Goal: Transaction & Acquisition: Purchase product/service

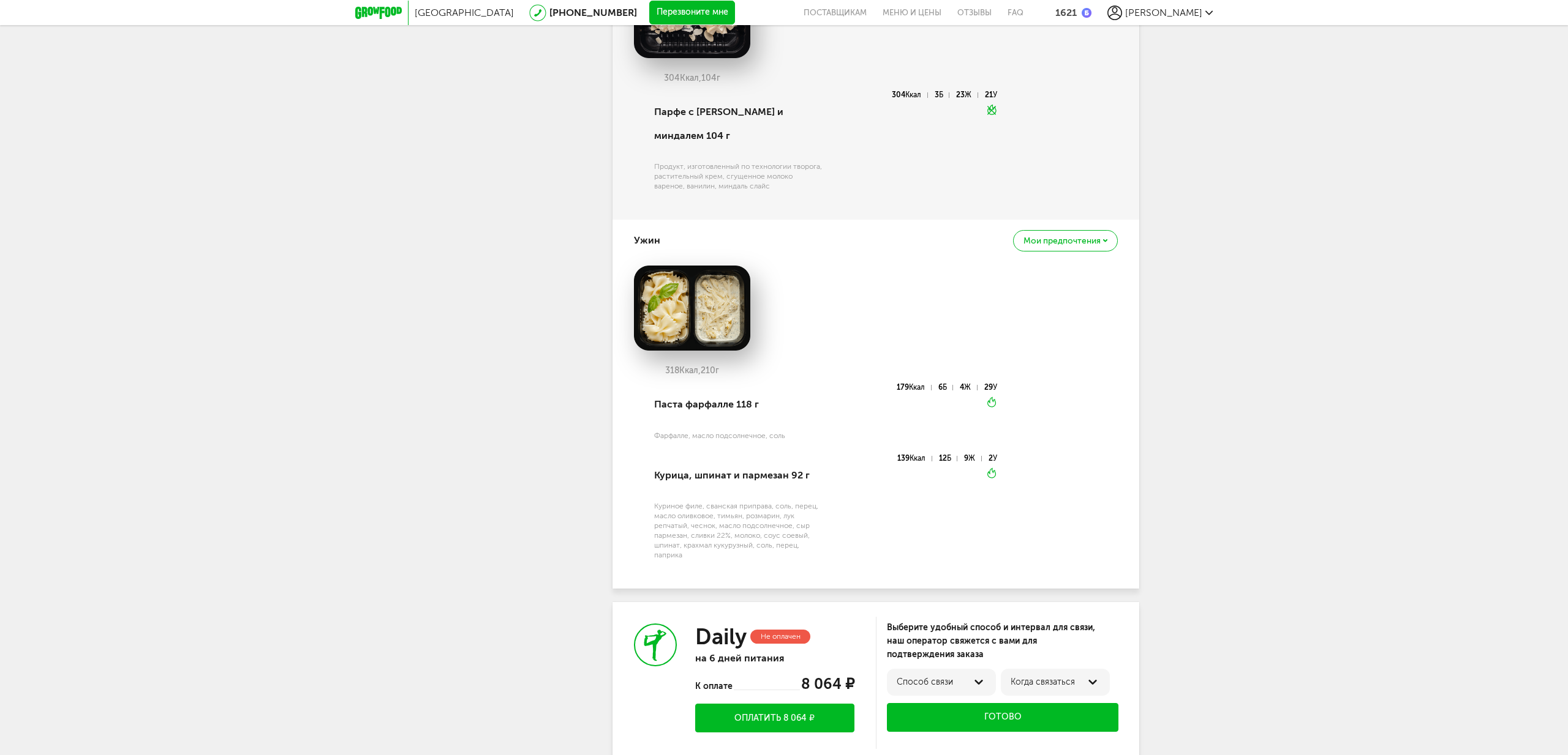
scroll to position [1432, 0]
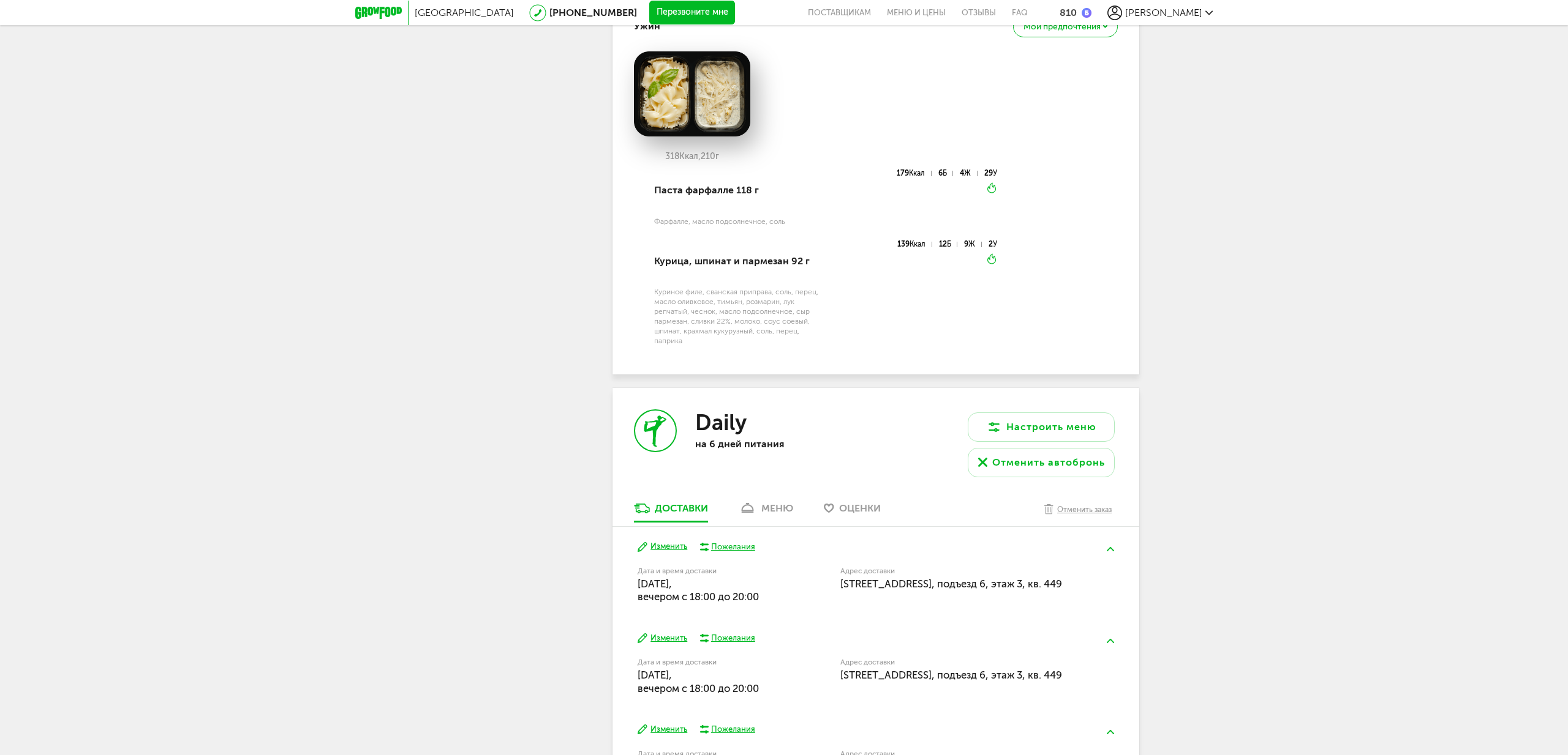
scroll to position [1699, 0]
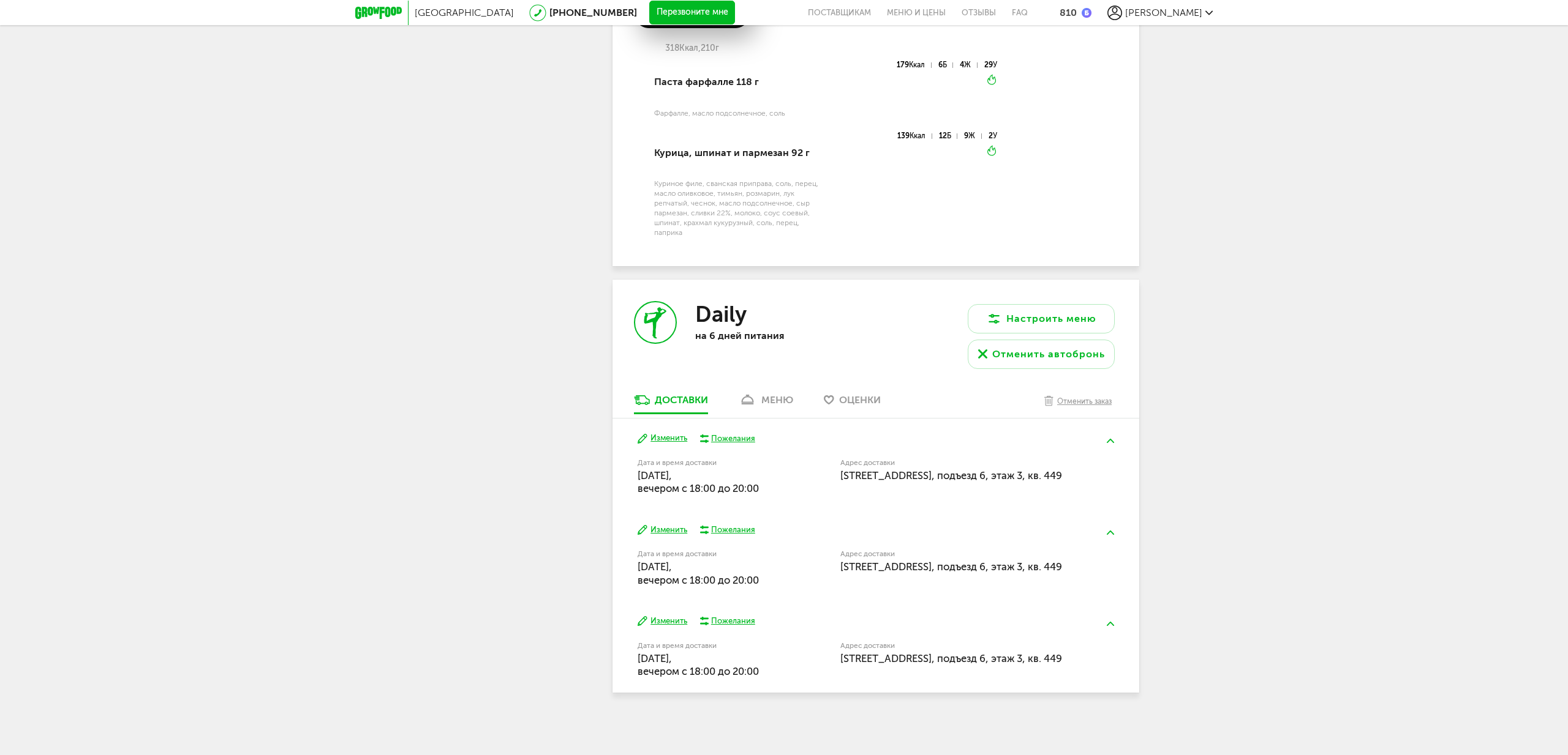
click at [762, 395] on div "меню" at bounding box center [777, 400] width 32 height 12
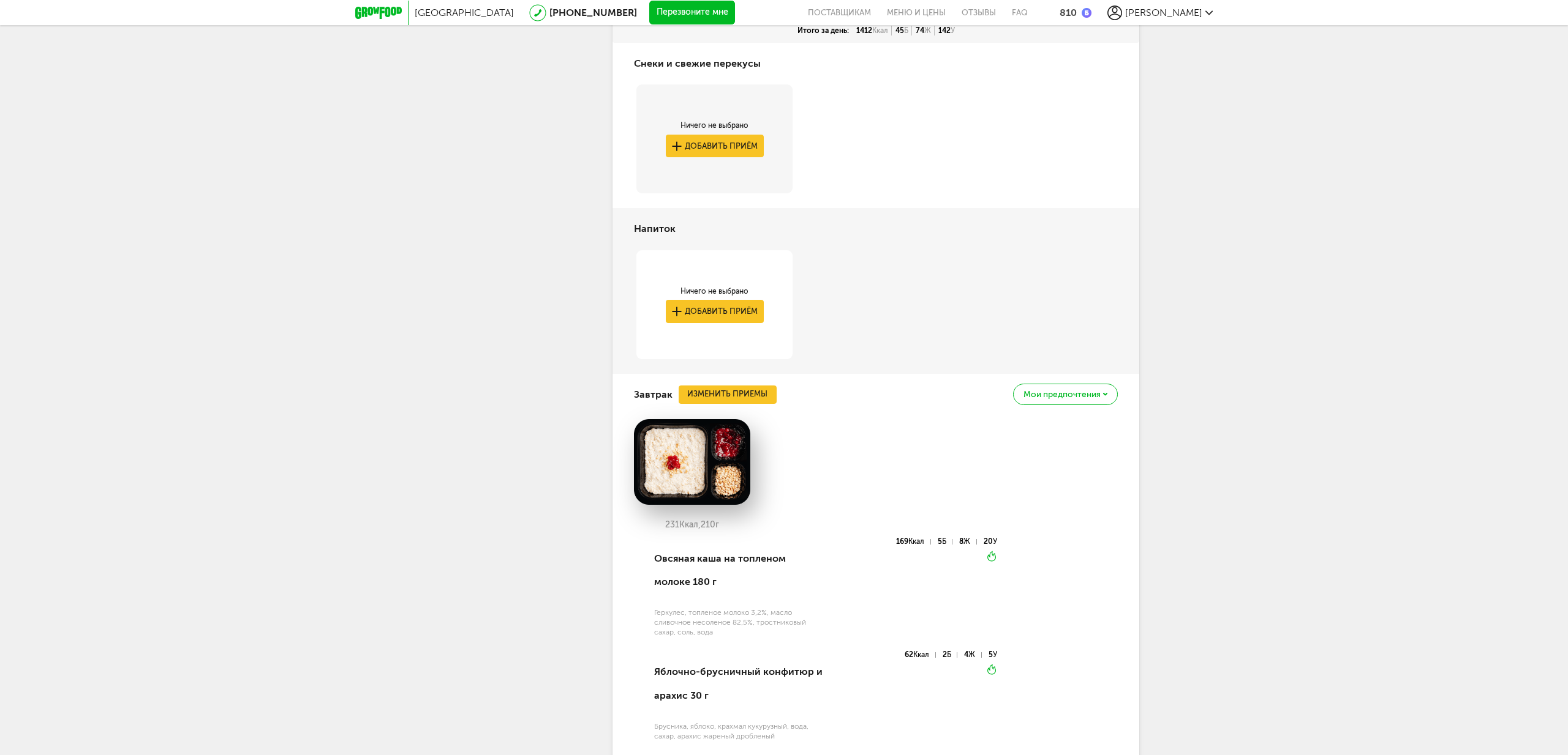
scroll to position [2083, 0]
click at [1035, 400] on span "Мои предпочтения" at bounding box center [1062, 395] width 77 height 9
click at [1070, 518] on p "Мы отметим это блюдо, чтобы вам было легче его найти" at bounding box center [1029, 509] width 136 height 19
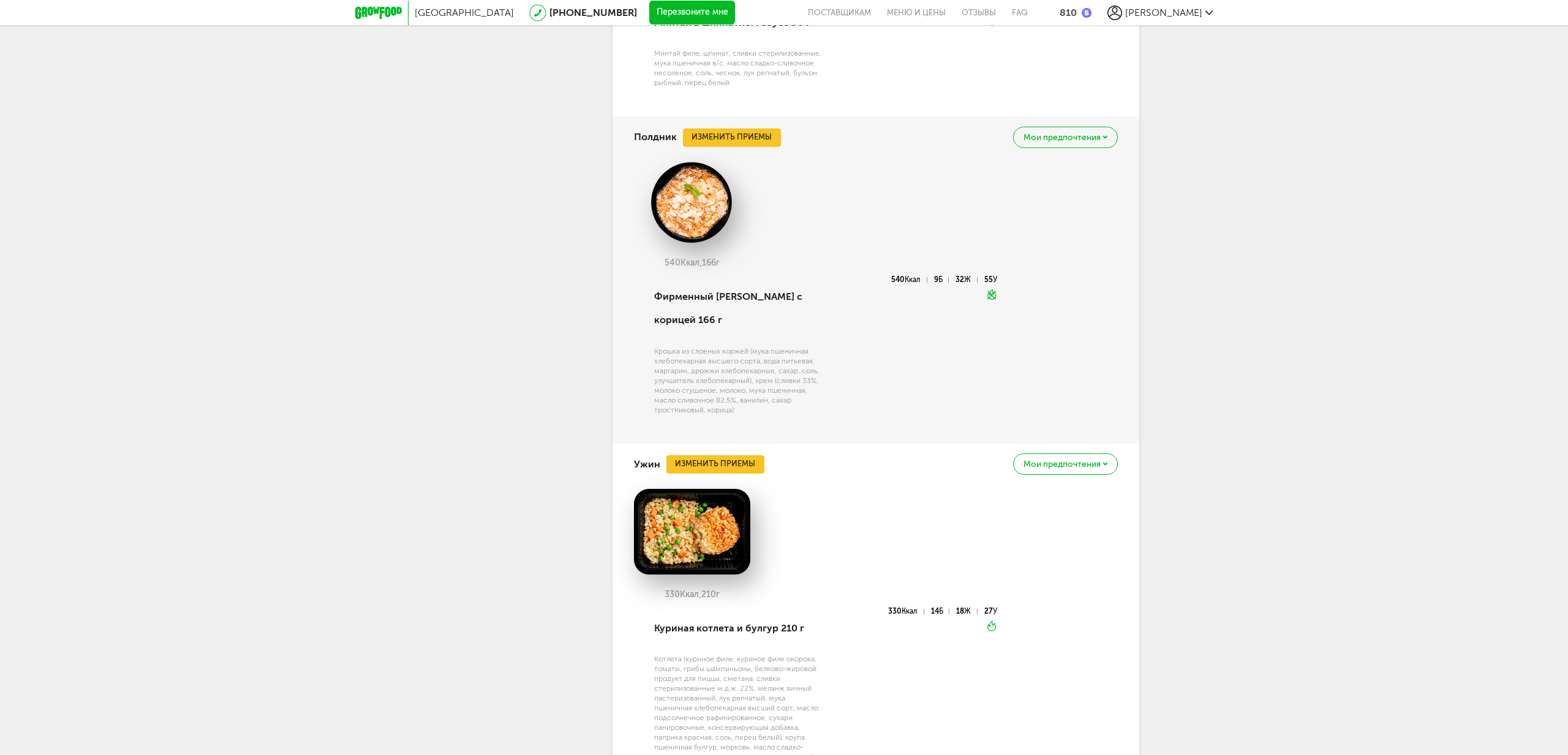
scroll to position [3283, 0]
click at [1080, 468] on span "Мои предпочтения" at bounding box center [1062, 463] width 77 height 9
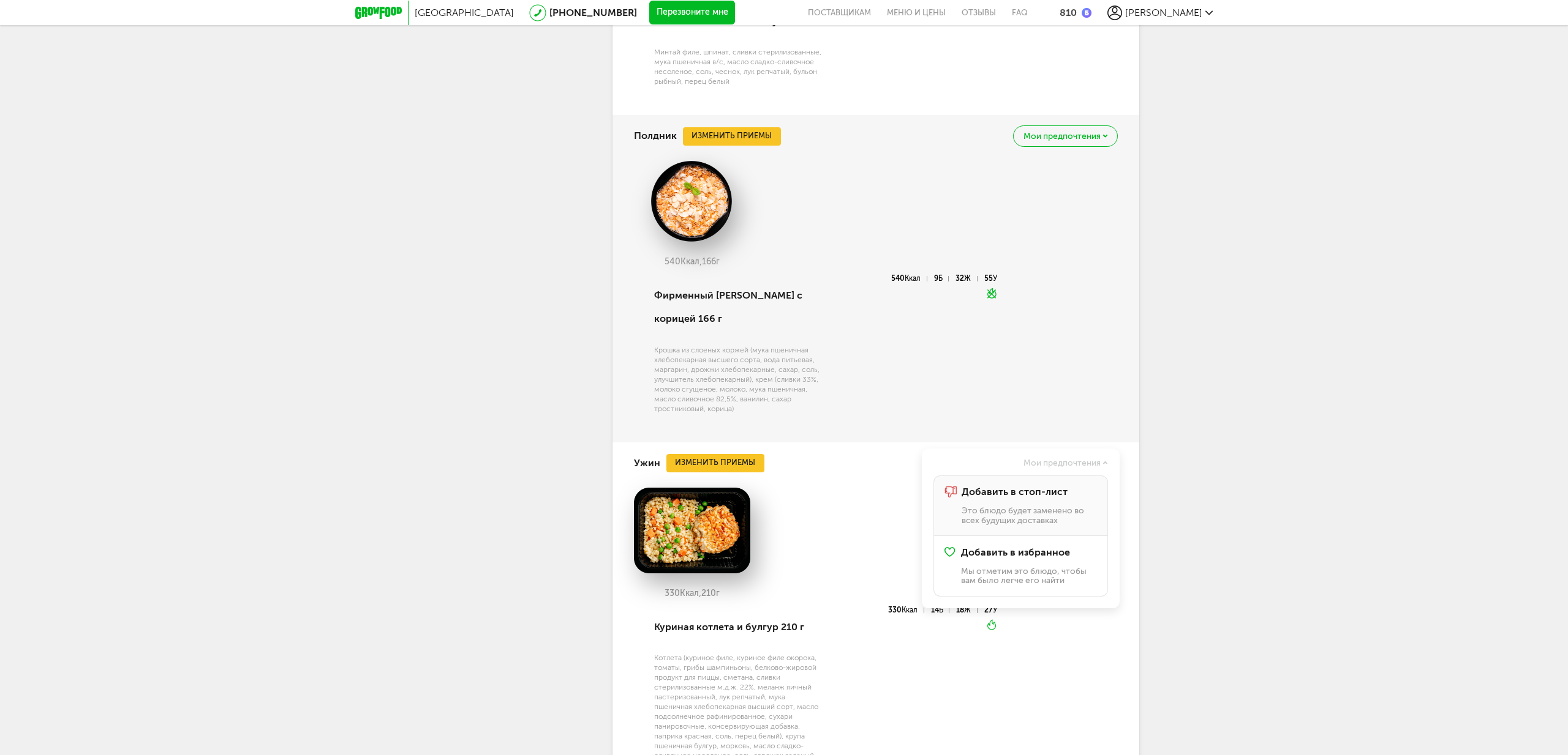
click at [1020, 497] on span "Добавить в стоп-лист" at bounding box center [1014, 491] width 106 height 11
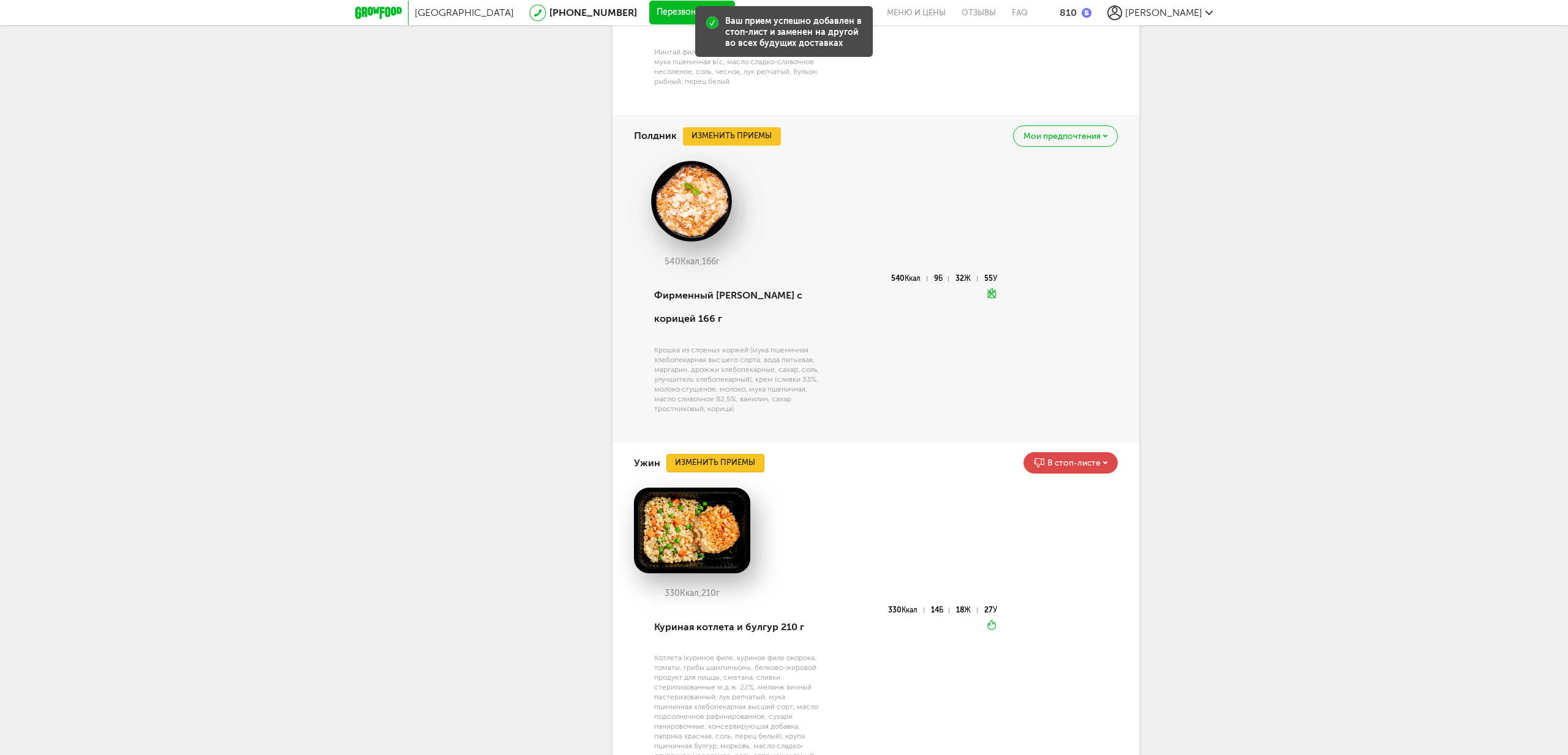
click at [735, 472] on button "Изменить приемы" at bounding box center [715, 463] width 98 height 19
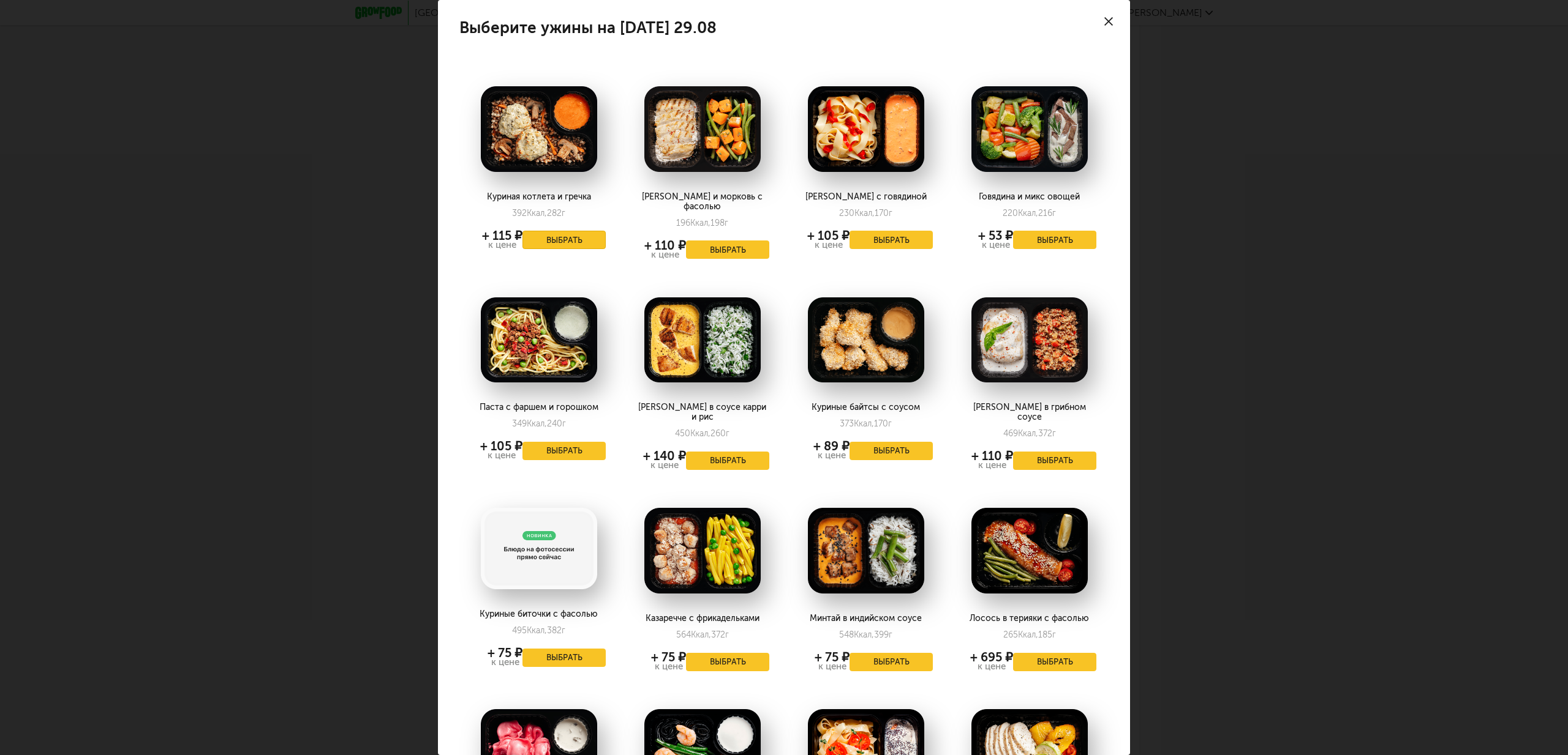
click at [557, 241] on button "Выбрать" at bounding box center [564, 240] width 83 height 19
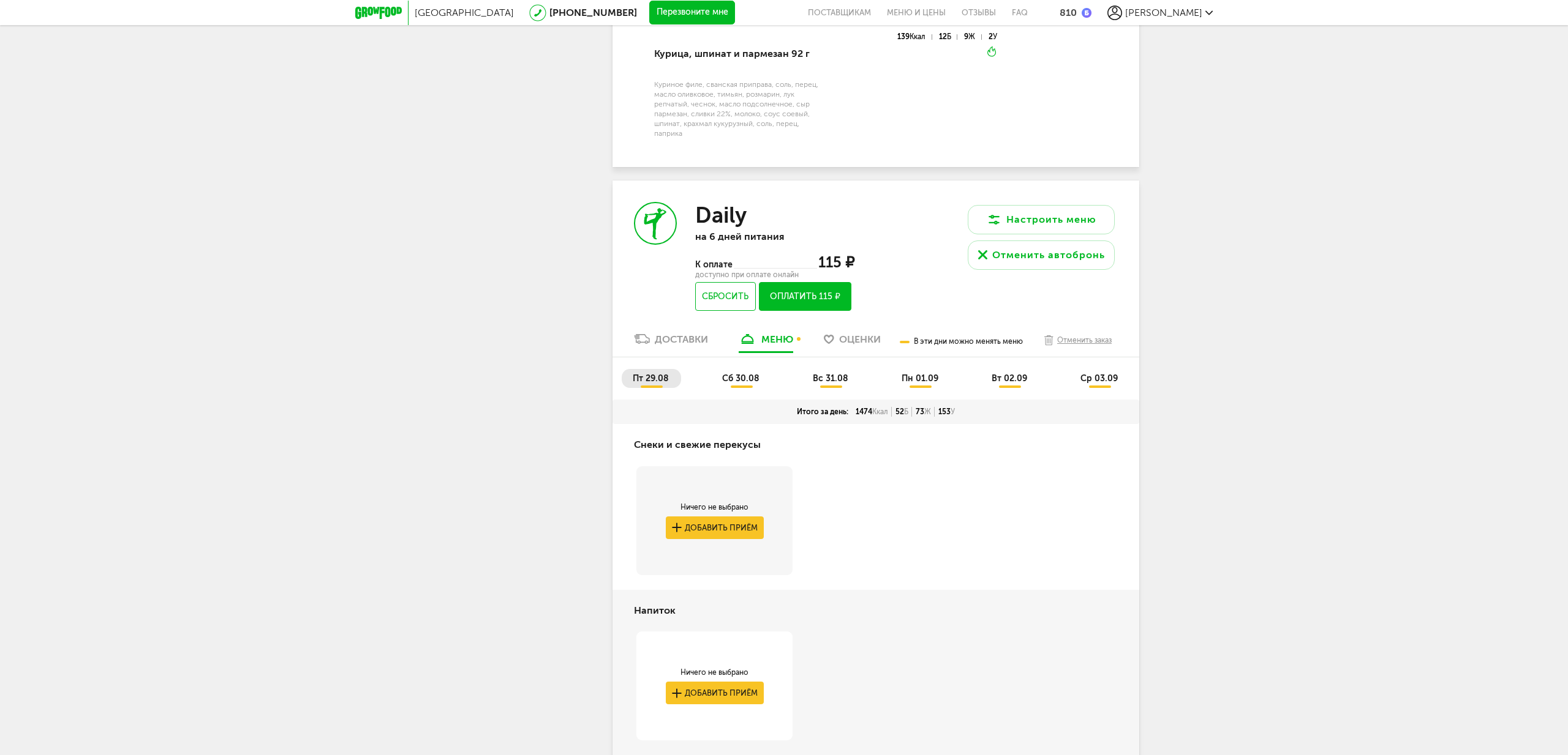
scroll to position [1734, 0]
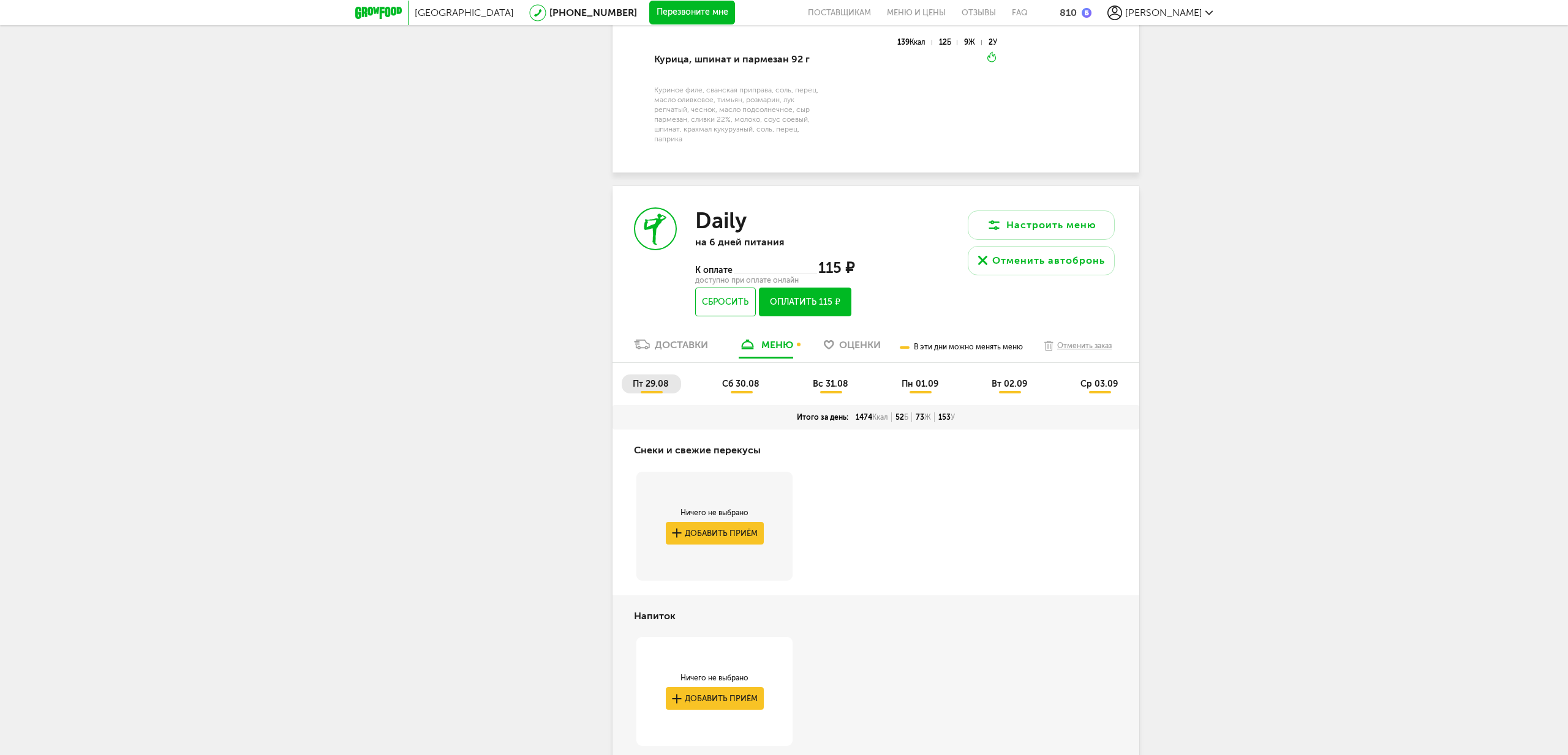
click at [734, 389] on span "сб 30.08" at bounding box center [741, 384] width 37 height 10
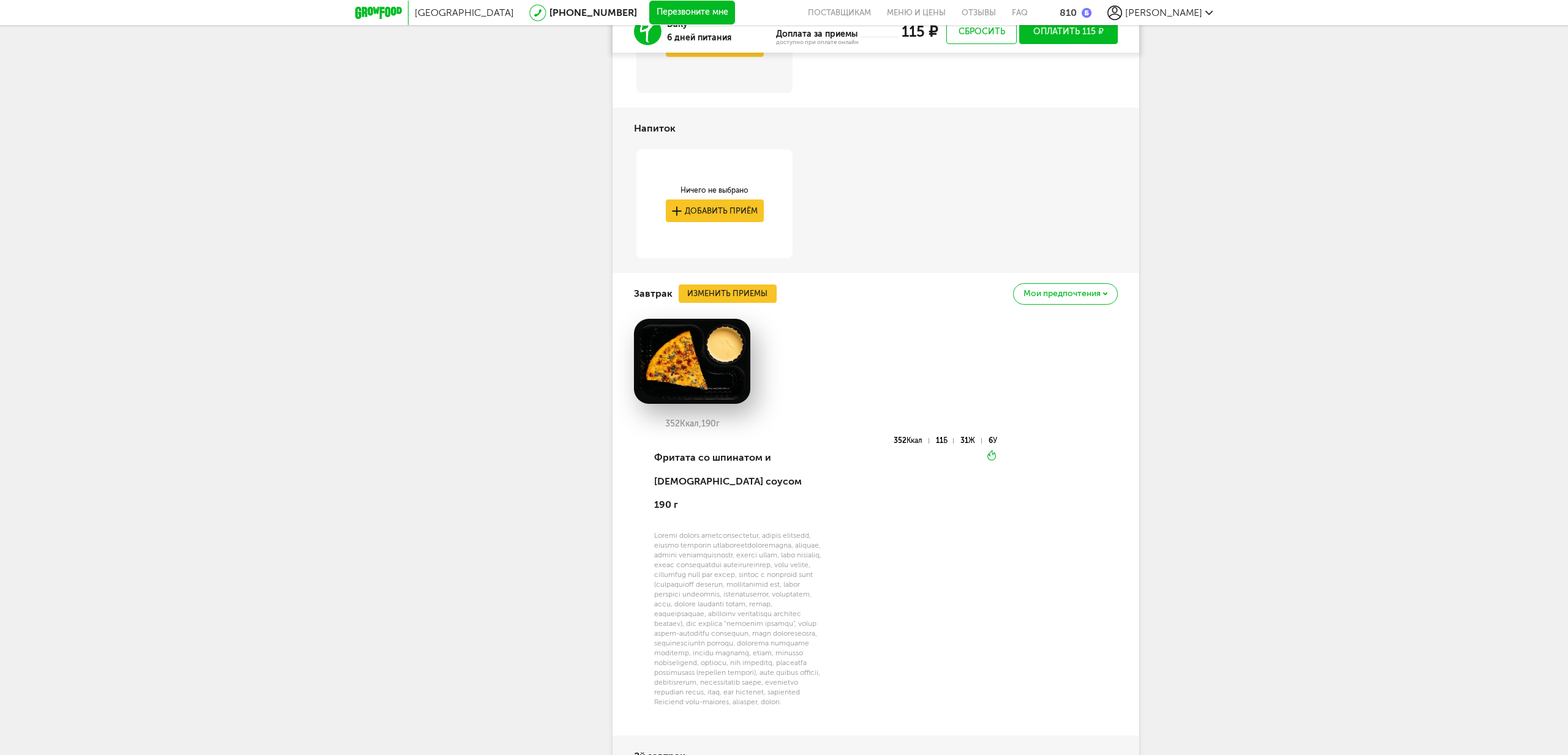
scroll to position [2227, 0]
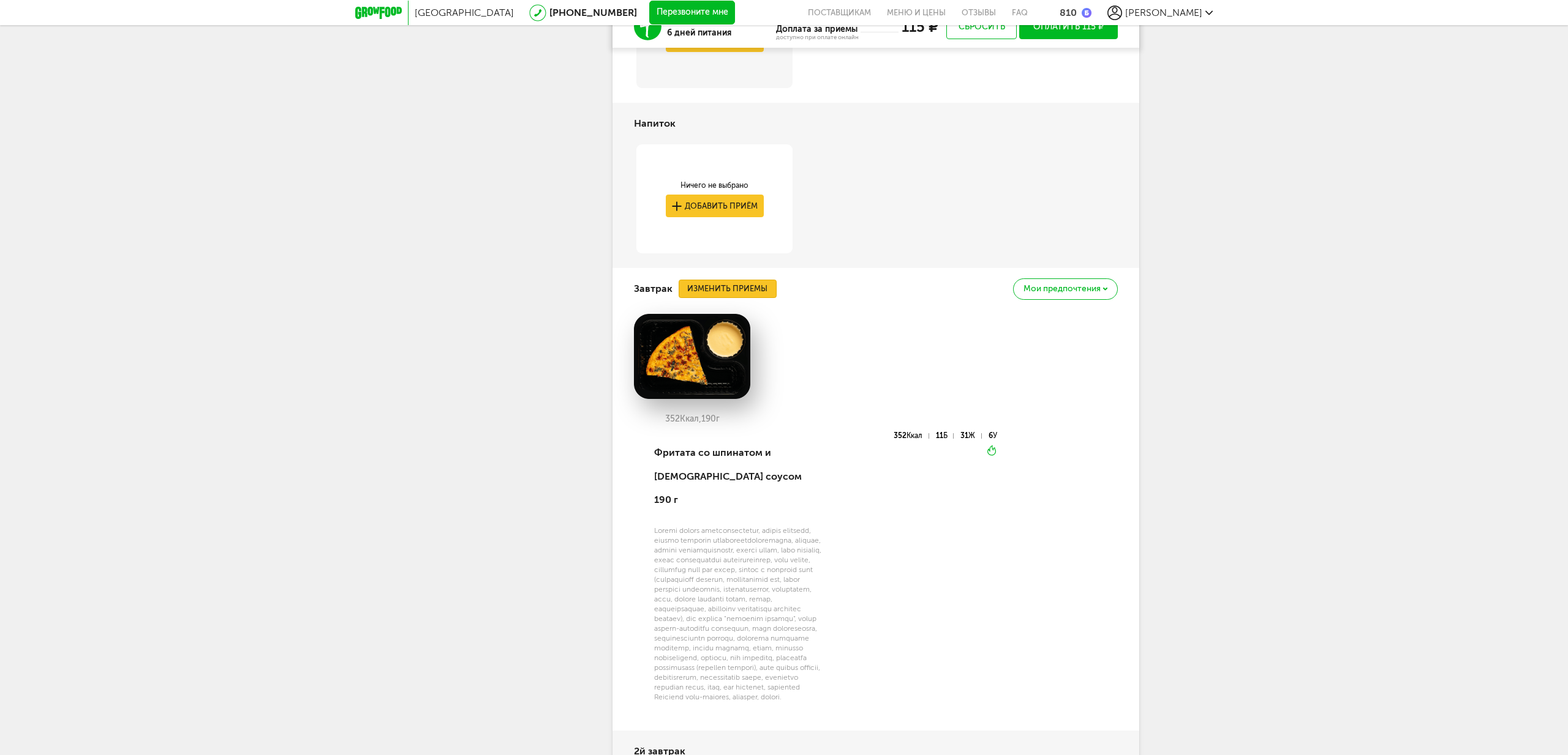
click at [746, 298] on button "Изменить приемы" at bounding box center [727, 289] width 98 height 19
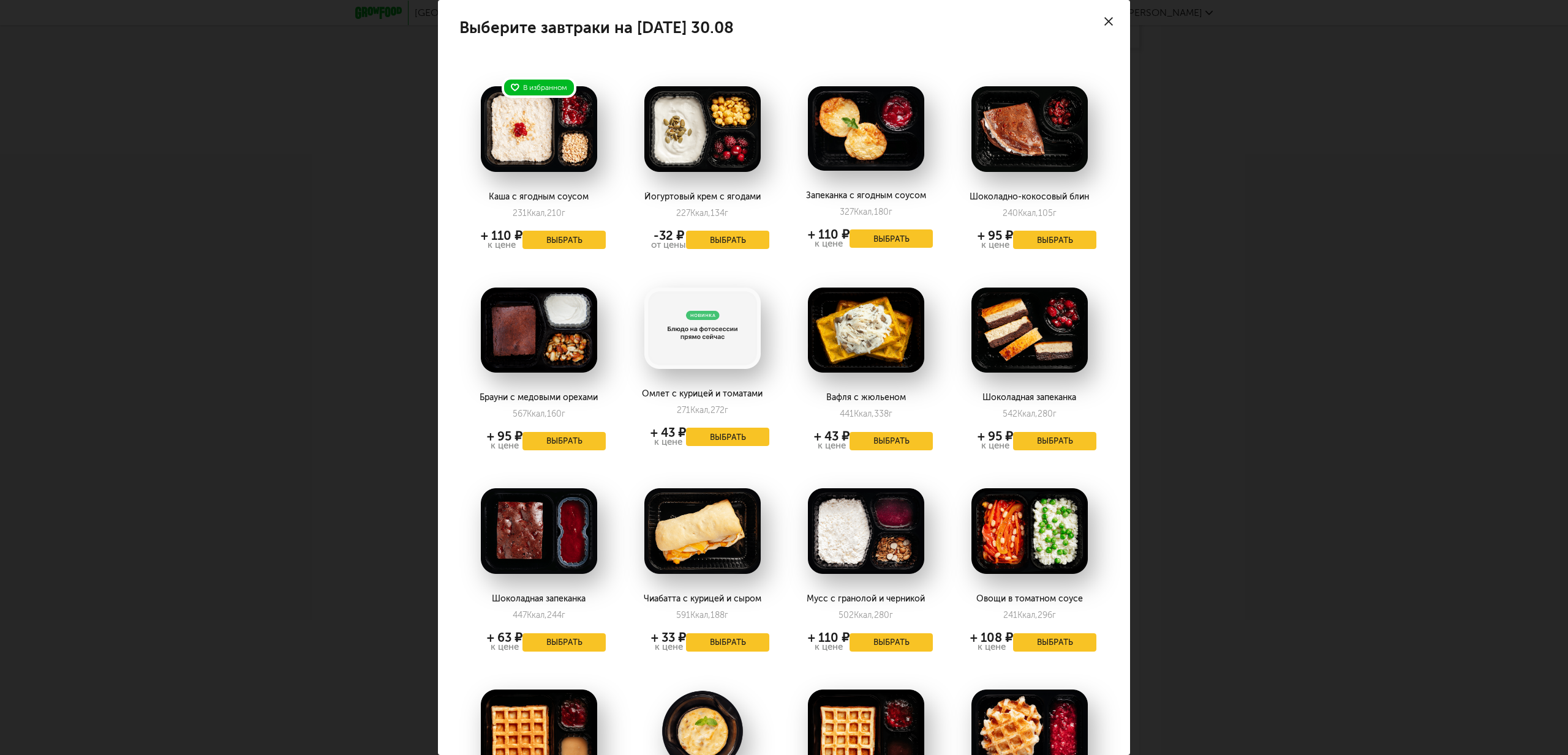
click at [730, 235] on button "Выбрать" at bounding box center [727, 240] width 83 height 19
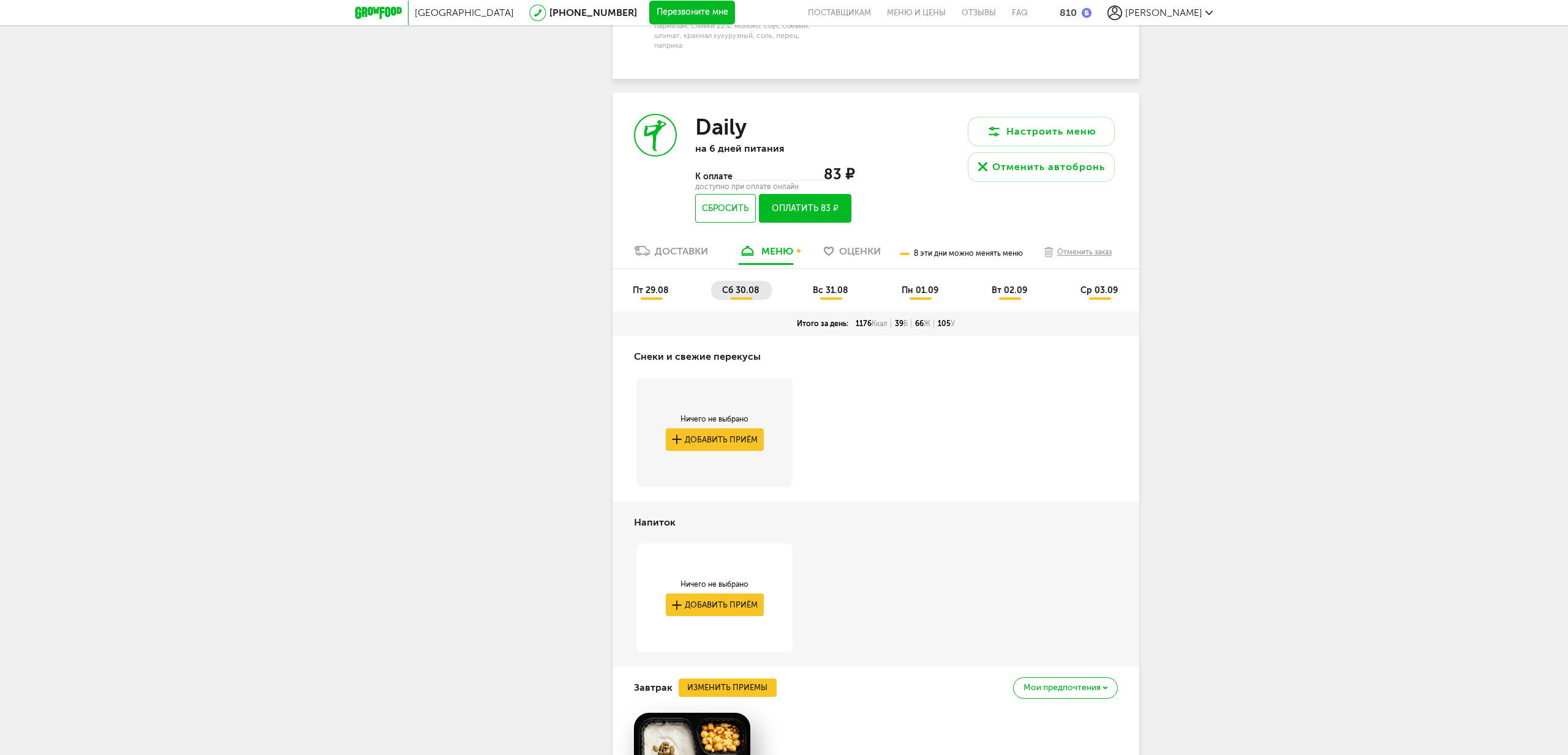
scroll to position [1827, 0]
click at [833, 301] on li "вс 31.08" at bounding box center [830, 292] width 59 height 19
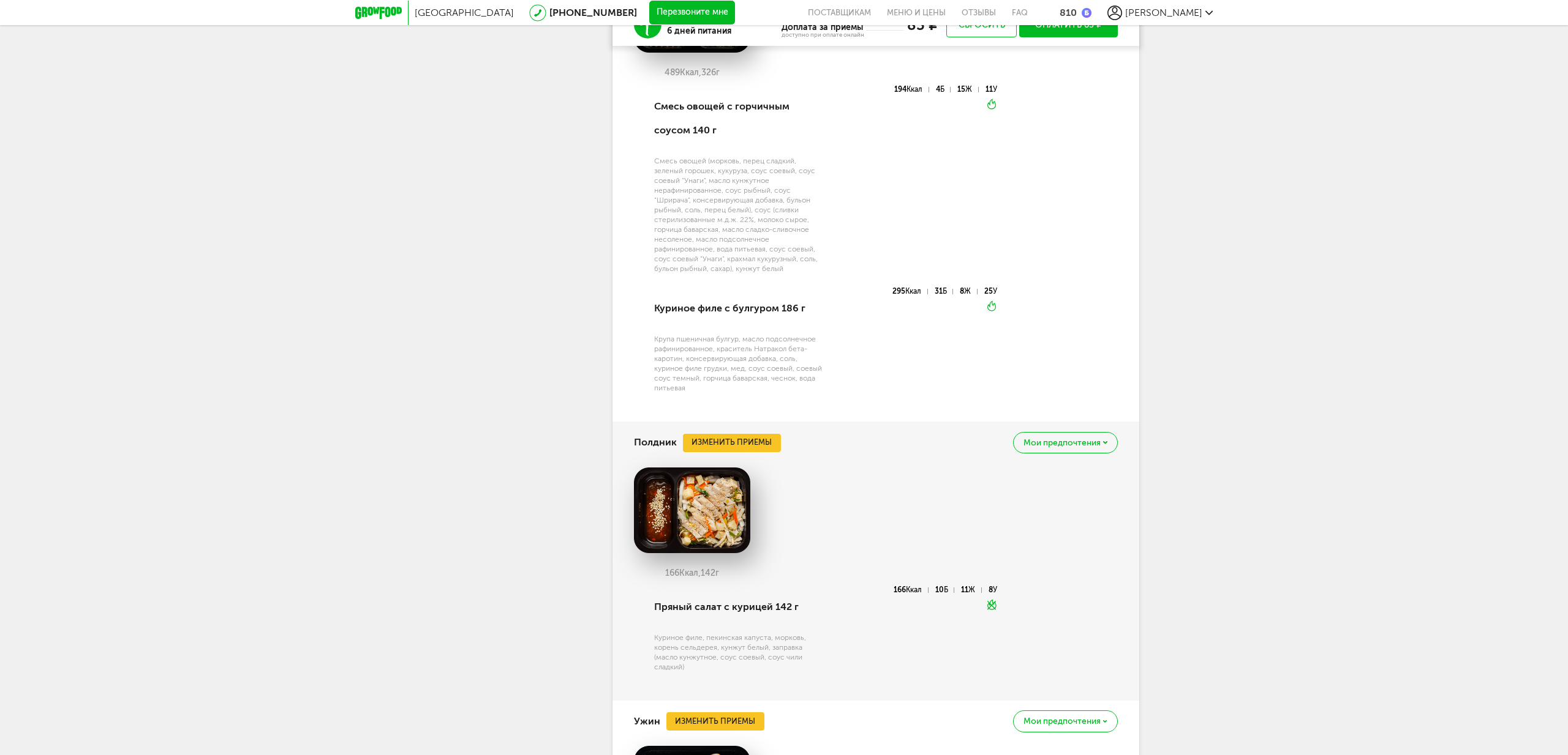
scroll to position [3001, 0]
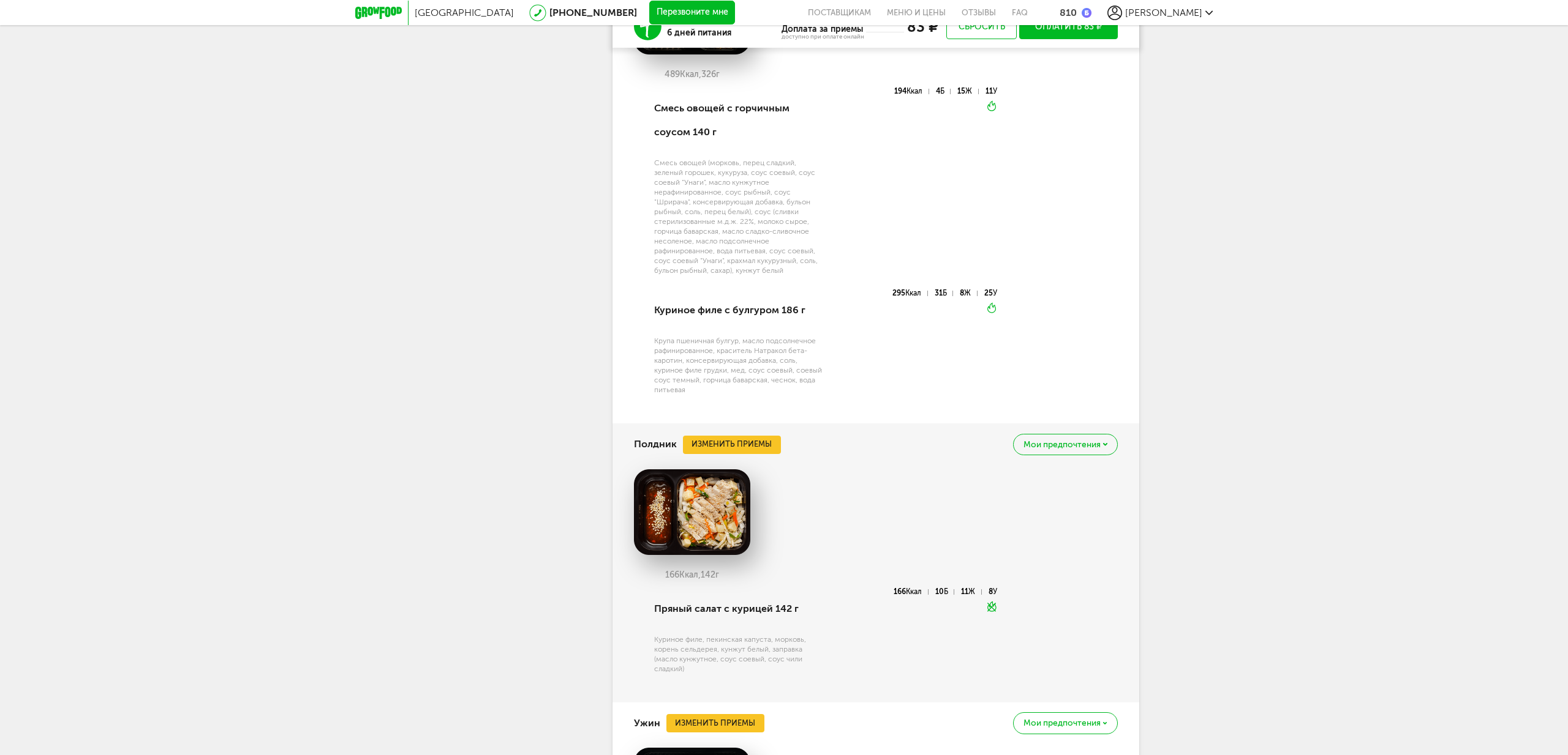
click at [1091, 455] on div "Мои предпочтения" at bounding box center [1065, 444] width 104 height 21
click at [1038, 479] on span "Добавить в стоп-лист" at bounding box center [1014, 474] width 106 height 11
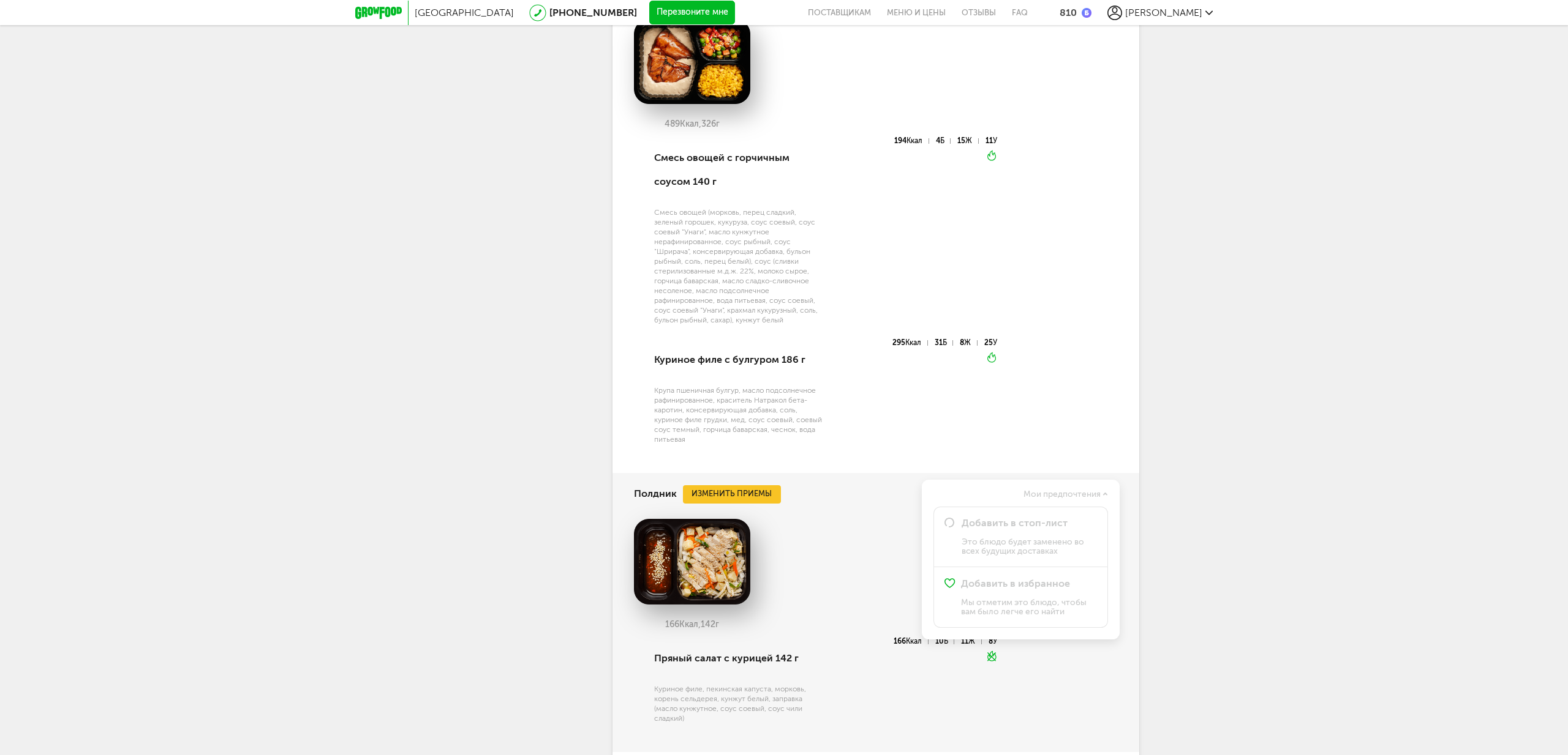
scroll to position [2788, 0]
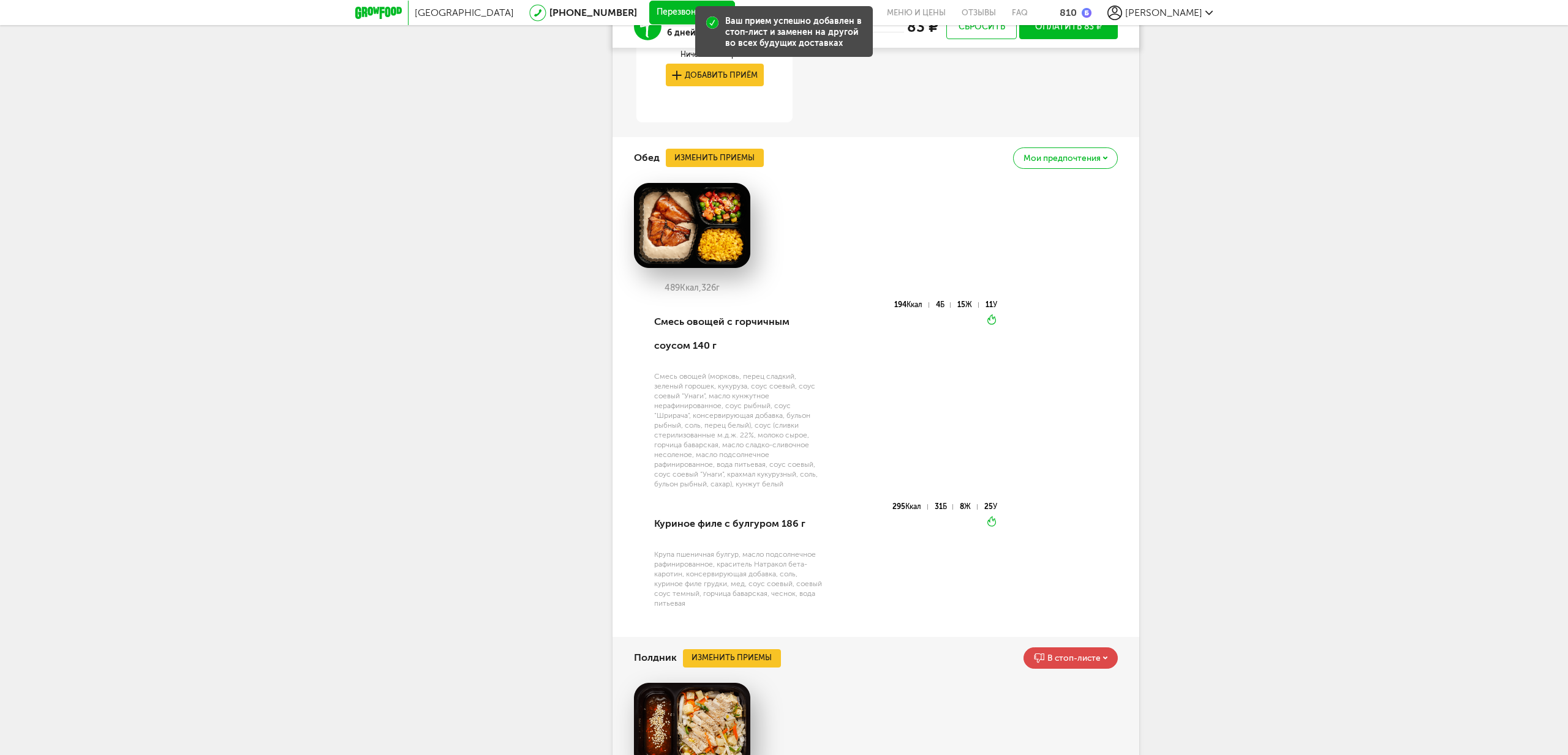
click at [1055, 163] on span "Мои предпочтения" at bounding box center [1062, 158] width 77 height 9
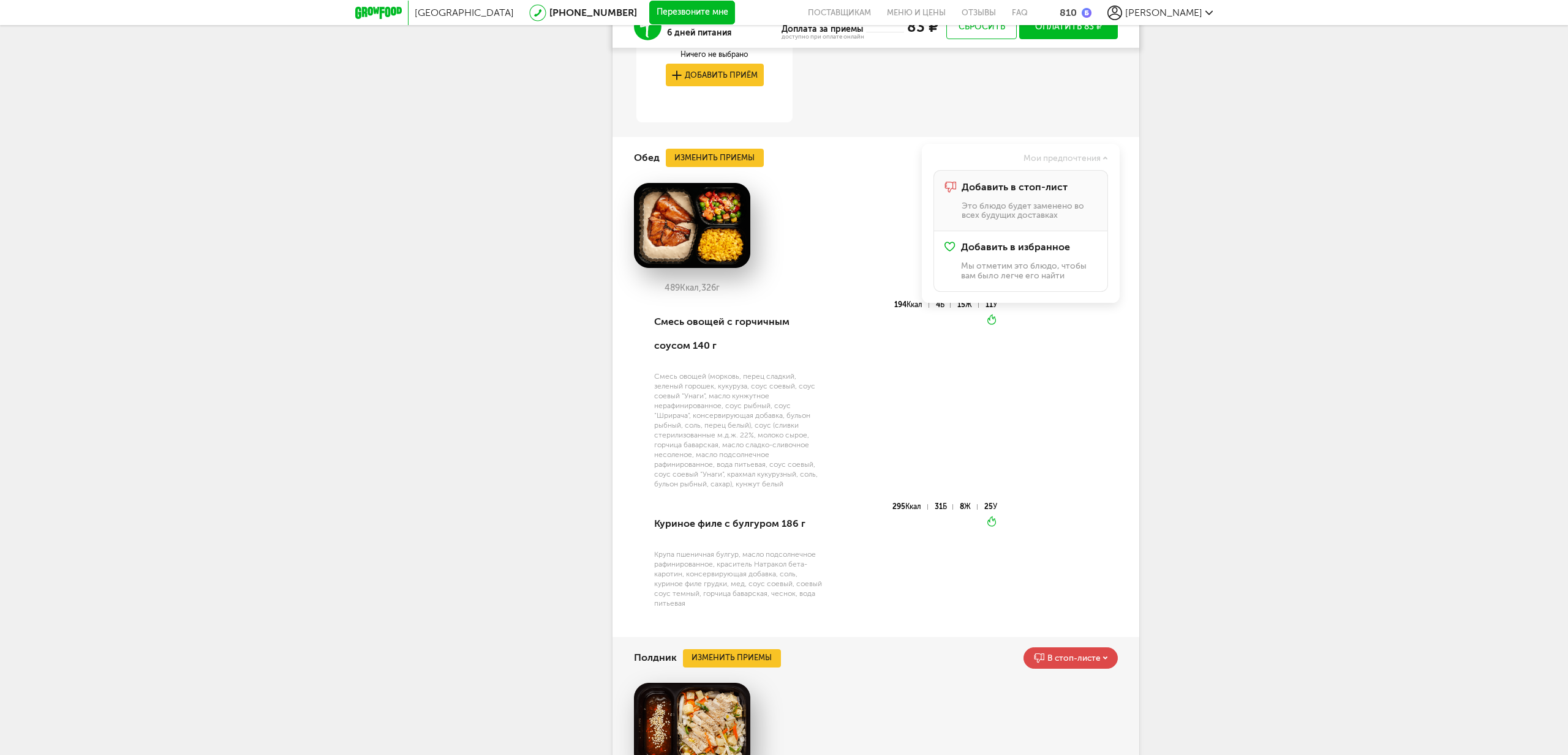
click at [1033, 192] on span "Добавить в стоп-лист" at bounding box center [1014, 187] width 106 height 11
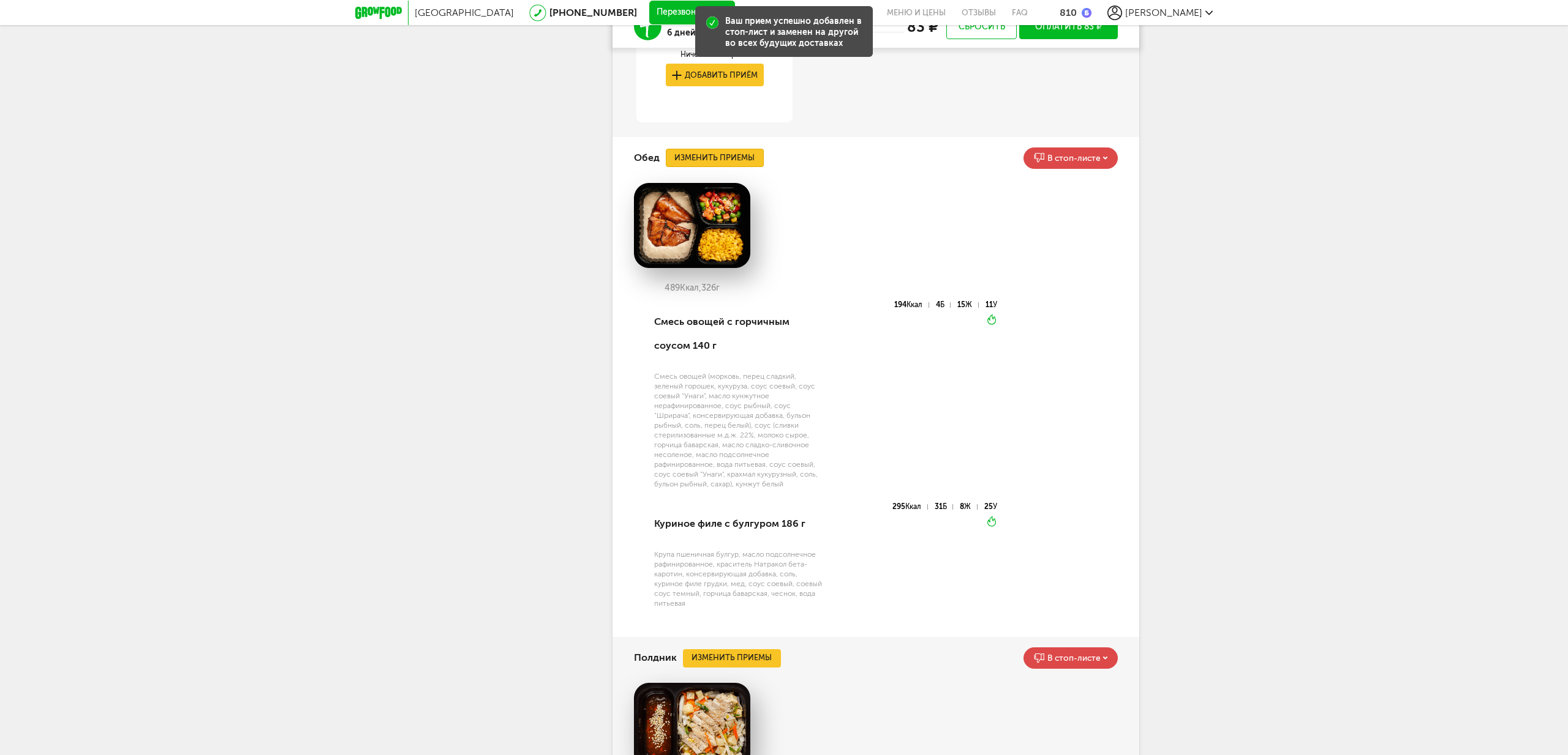
click at [721, 167] on button "Изменить приемы" at bounding box center [715, 158] width 98 height 19
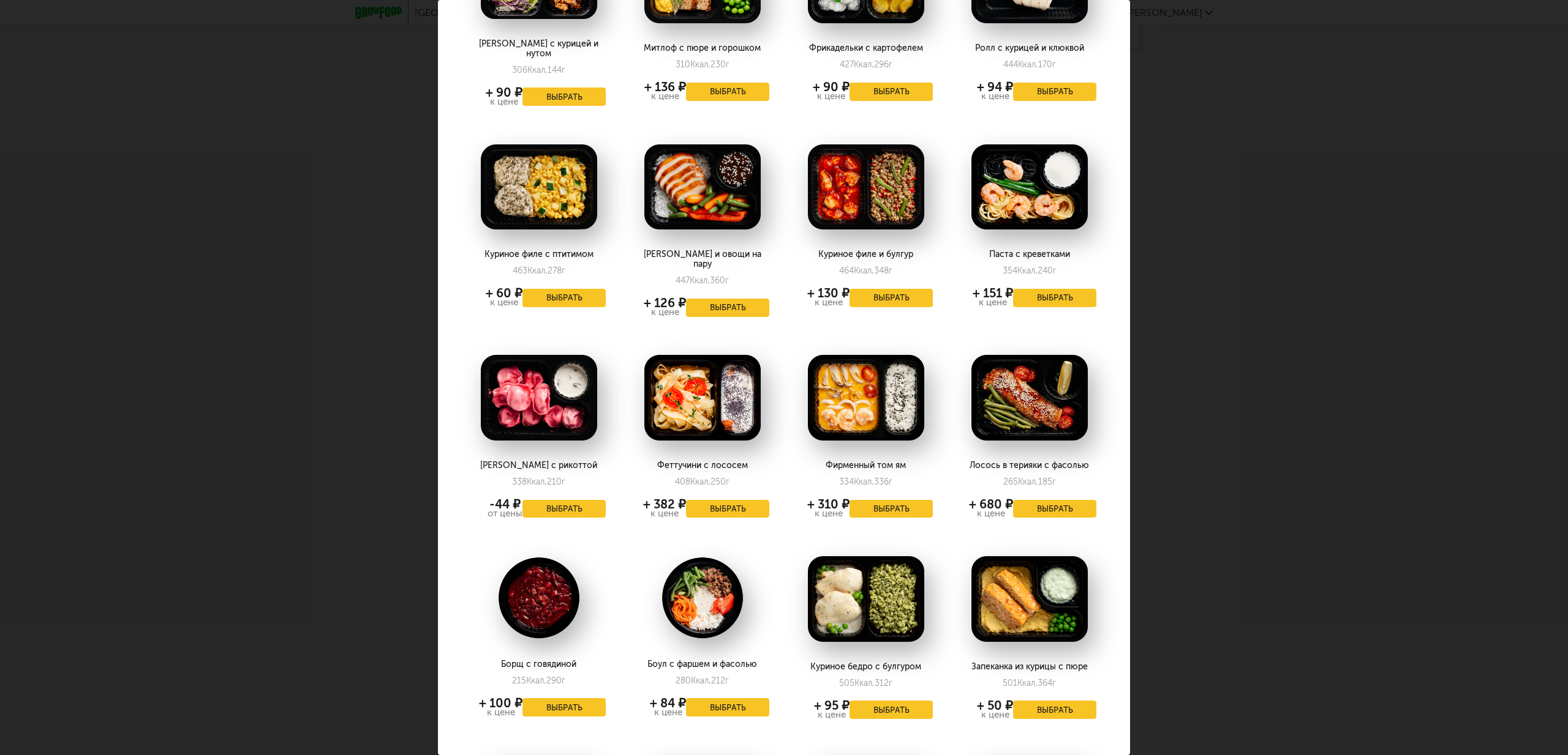
scroll to position [350, 0]
click at [741, 698] on button "Выбрать" at bounding box center [727, 707] width 83 height 19
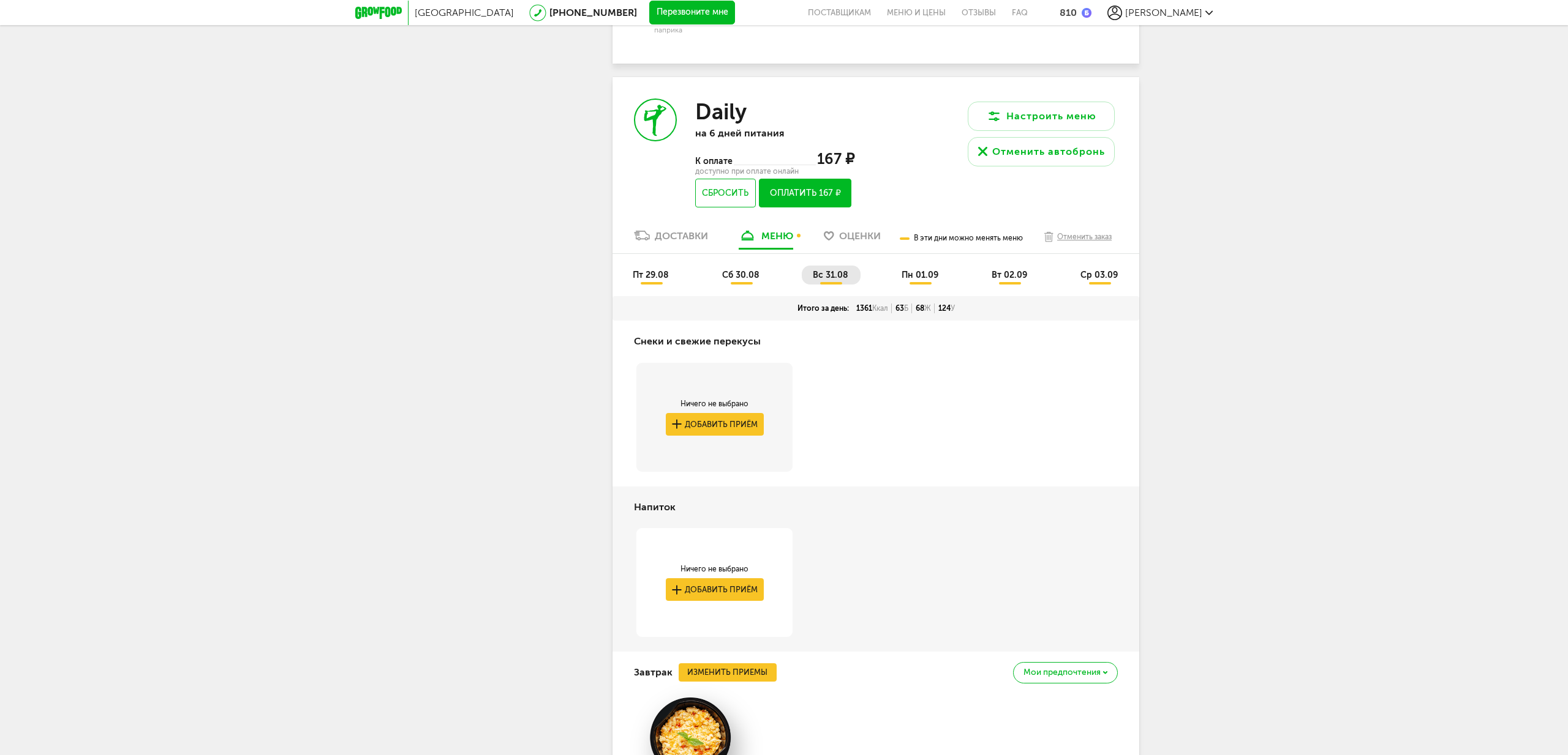
scroll to position [1848, 0]
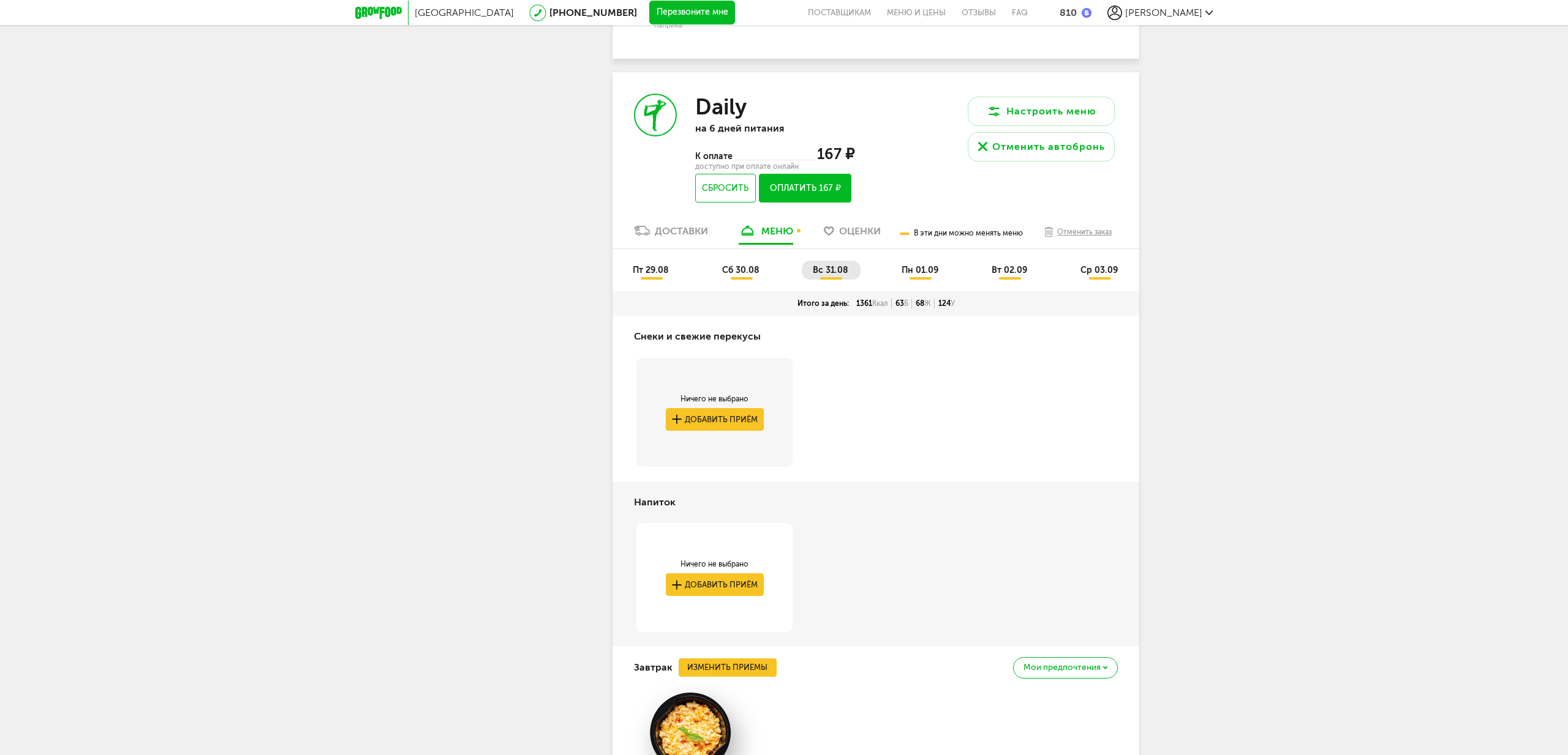
click at [918, 275] on span "пн 01.09" at bounding box center [920, 270] width 37 height 10
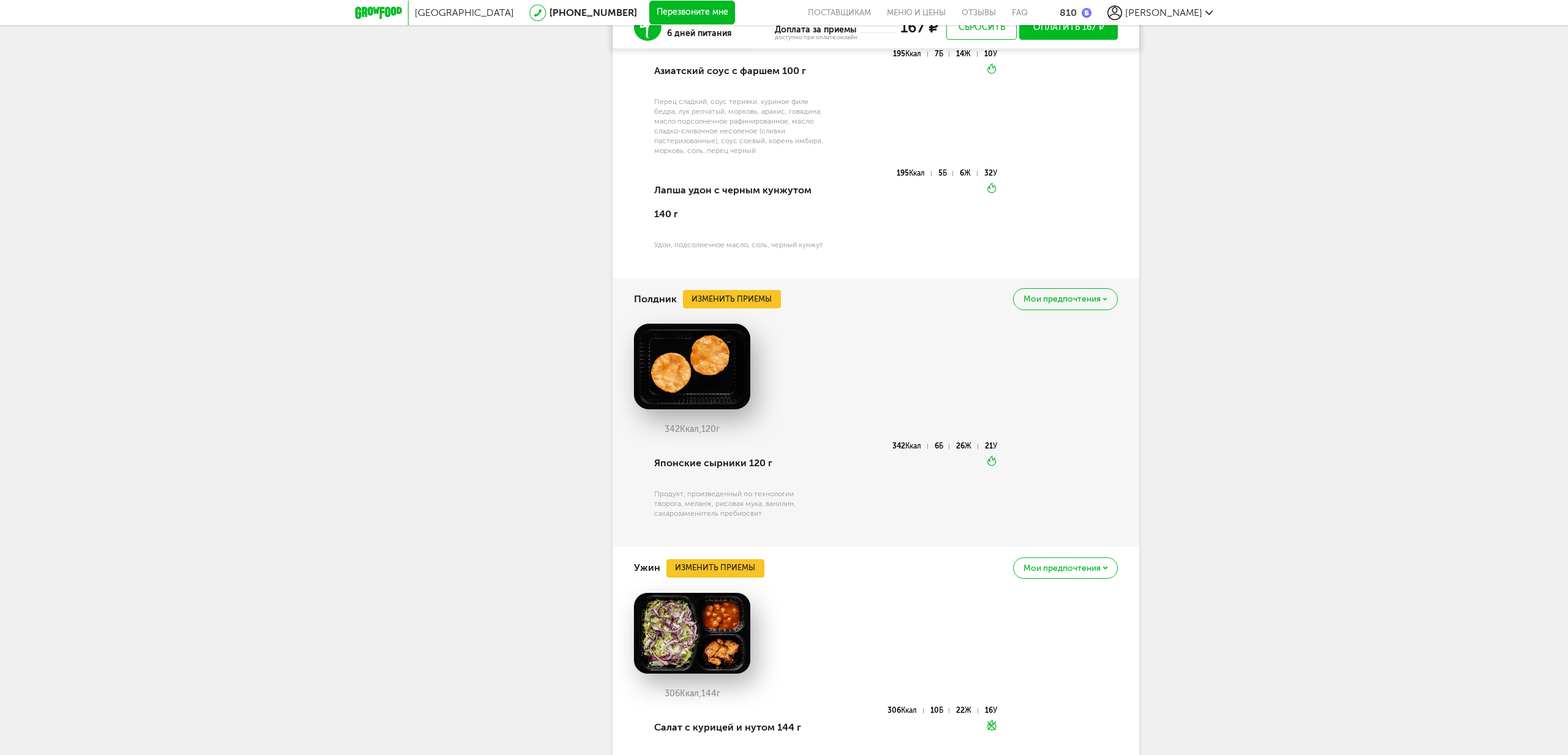
scroll to position [3217, 0]
click at [1055, 303] on span "Мои предпочтения" at bounding box center [1062, 299] width 77 height 9
click at [1021, 333] on span "Добавить в стоп-лист" at bounding box center [1014, 327] width 106 height 11
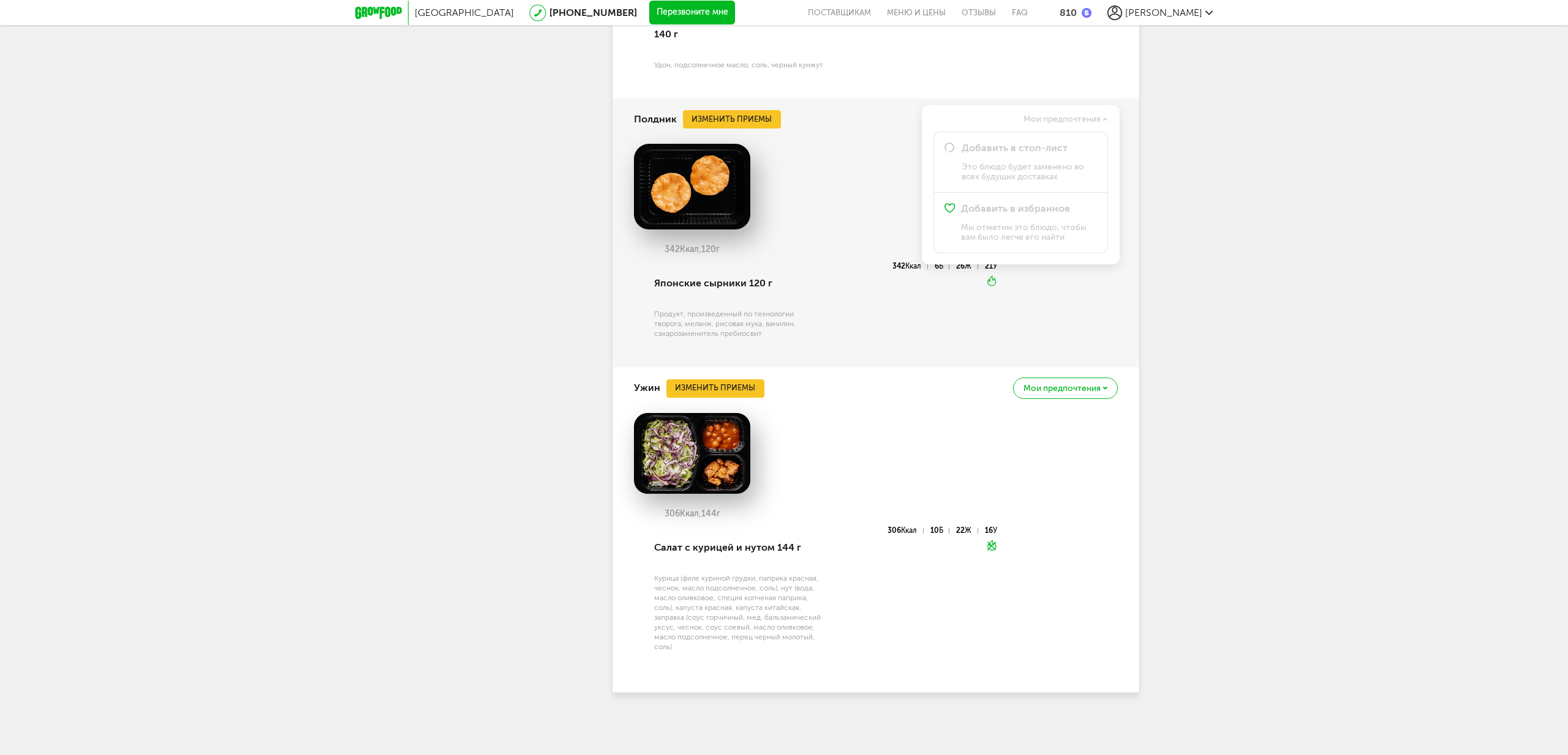
scroll to position [3417, 0]
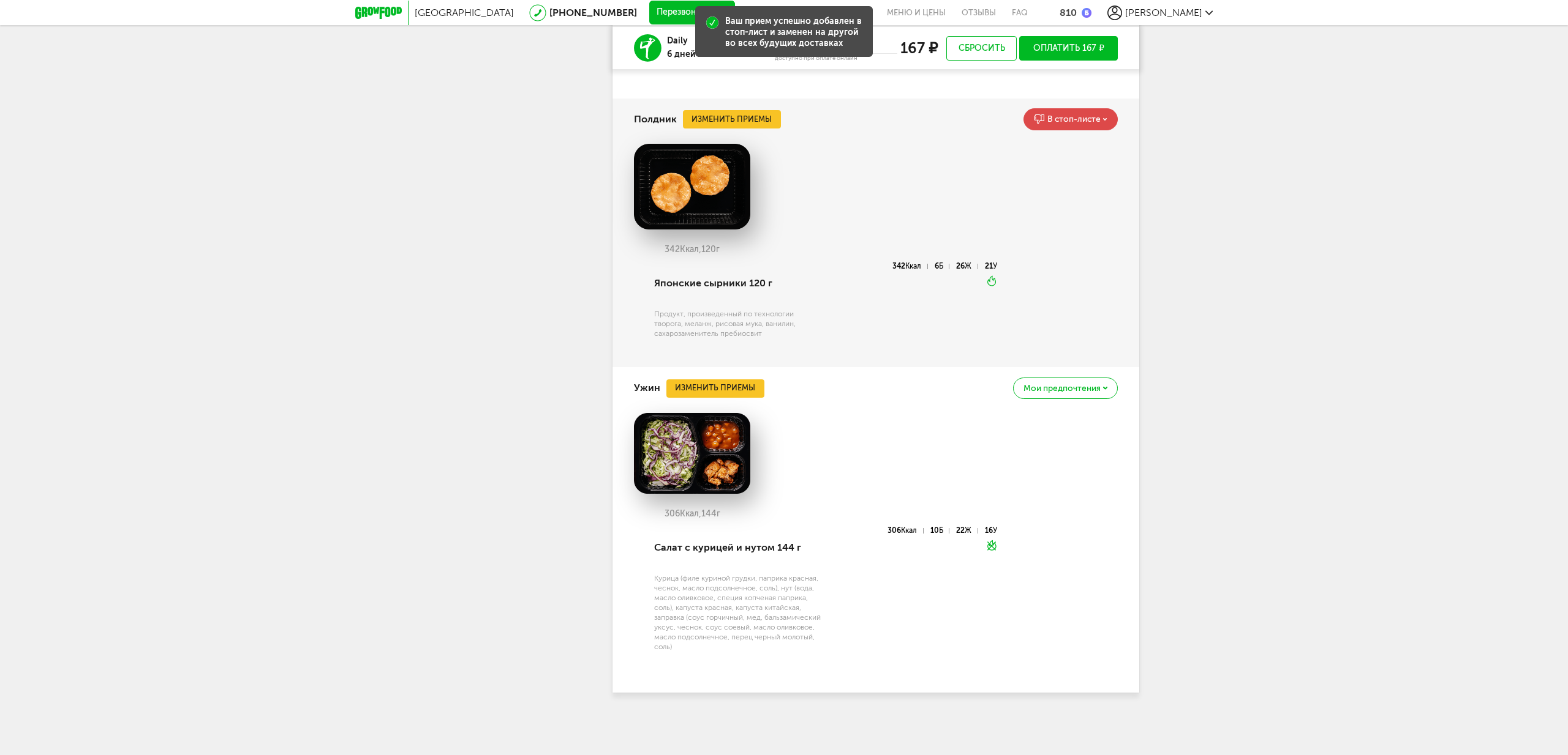
click at [1058, 389] on span "Мои предпочтения" at bounding box center [1062, 389] width 77 height 9
click at [1007, 436] on p "Это блюдо будет заменено во всех будущих доставках" at bounding box center [1029, 441] width 136 height 19
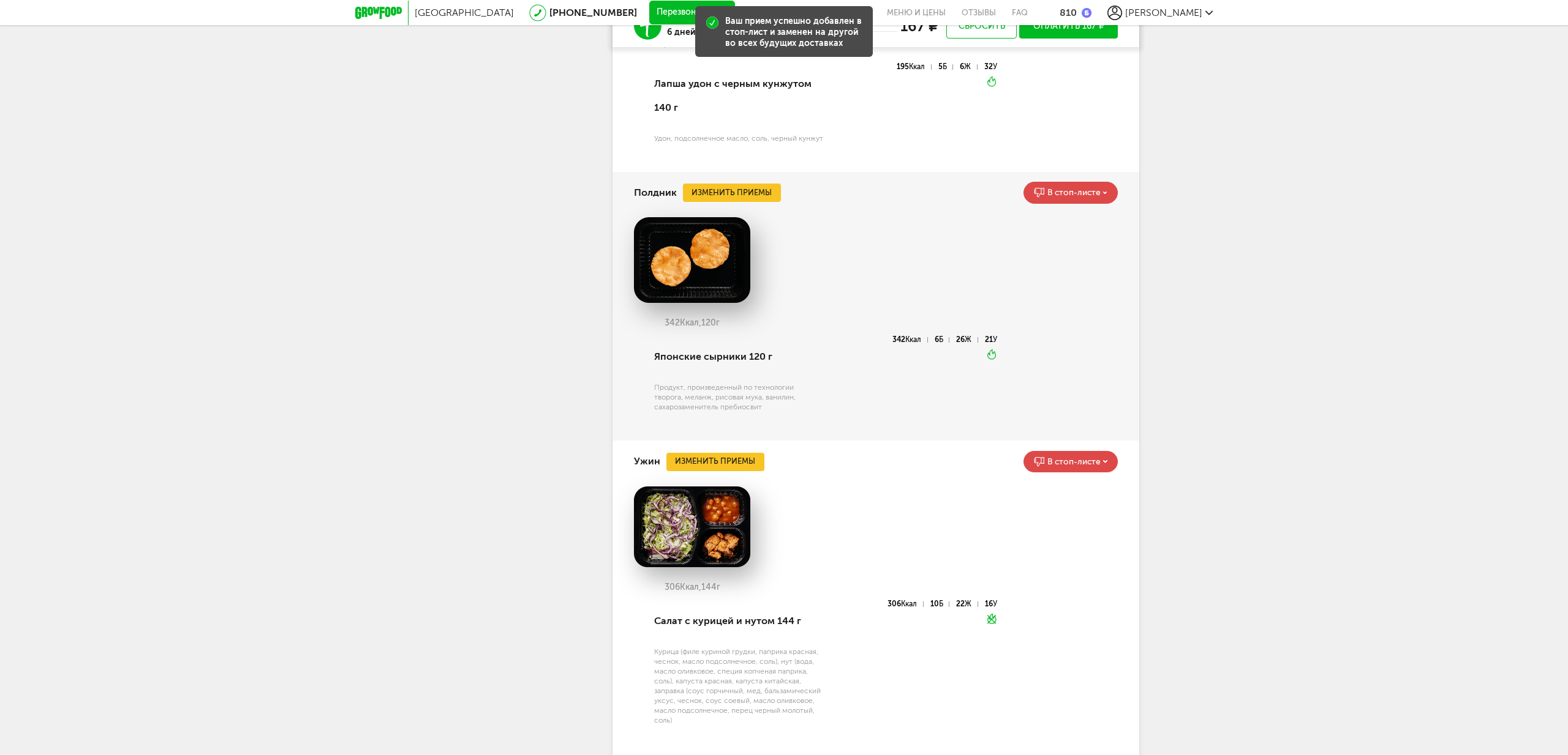
scroll to position [3322, 0]
click at [719, 203] on button "Изменить приемы" at bounding box center [732, 193] width 98 height 19
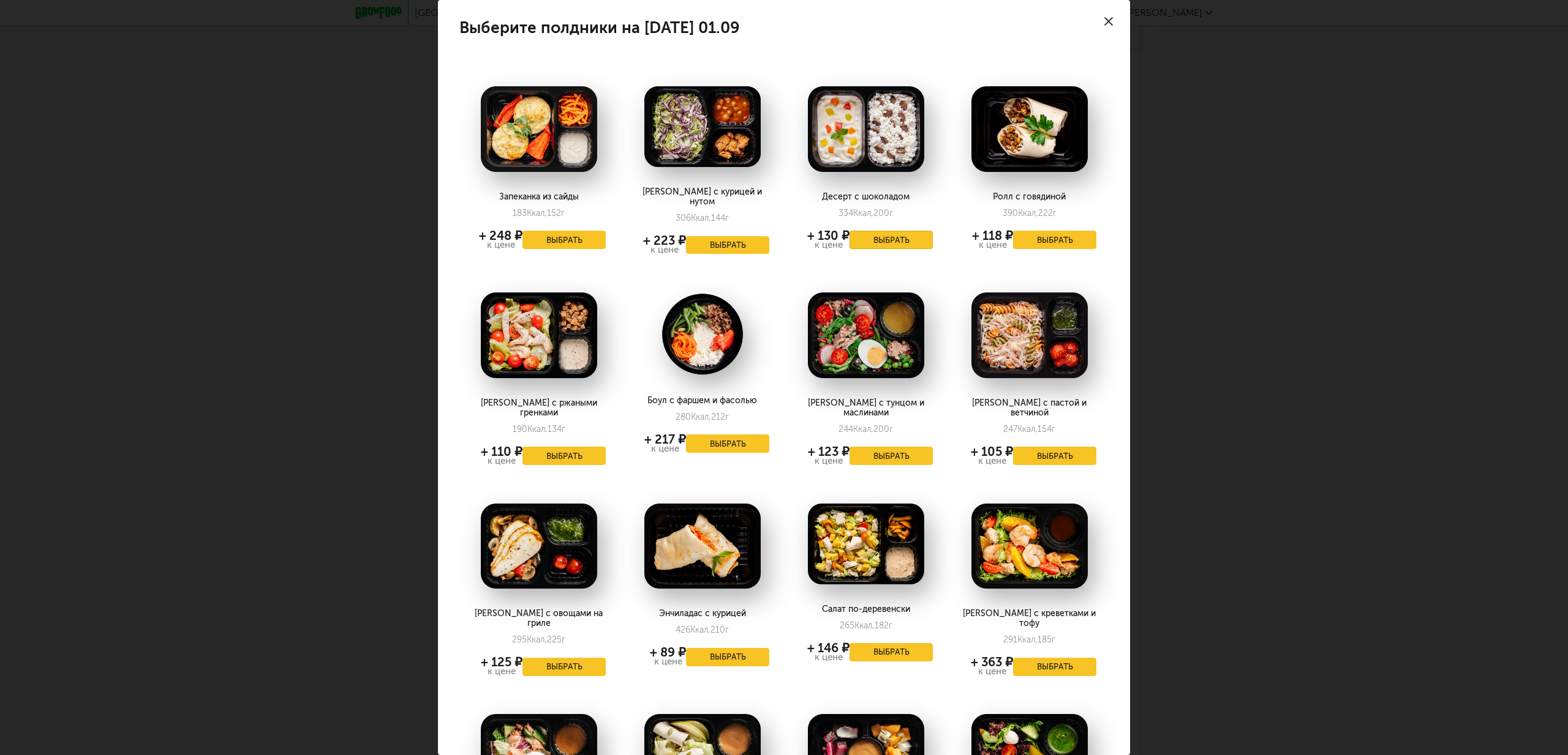
click at [893, 244] on button "Выбрать" at bounding box center [891, 240] width 83 height 19
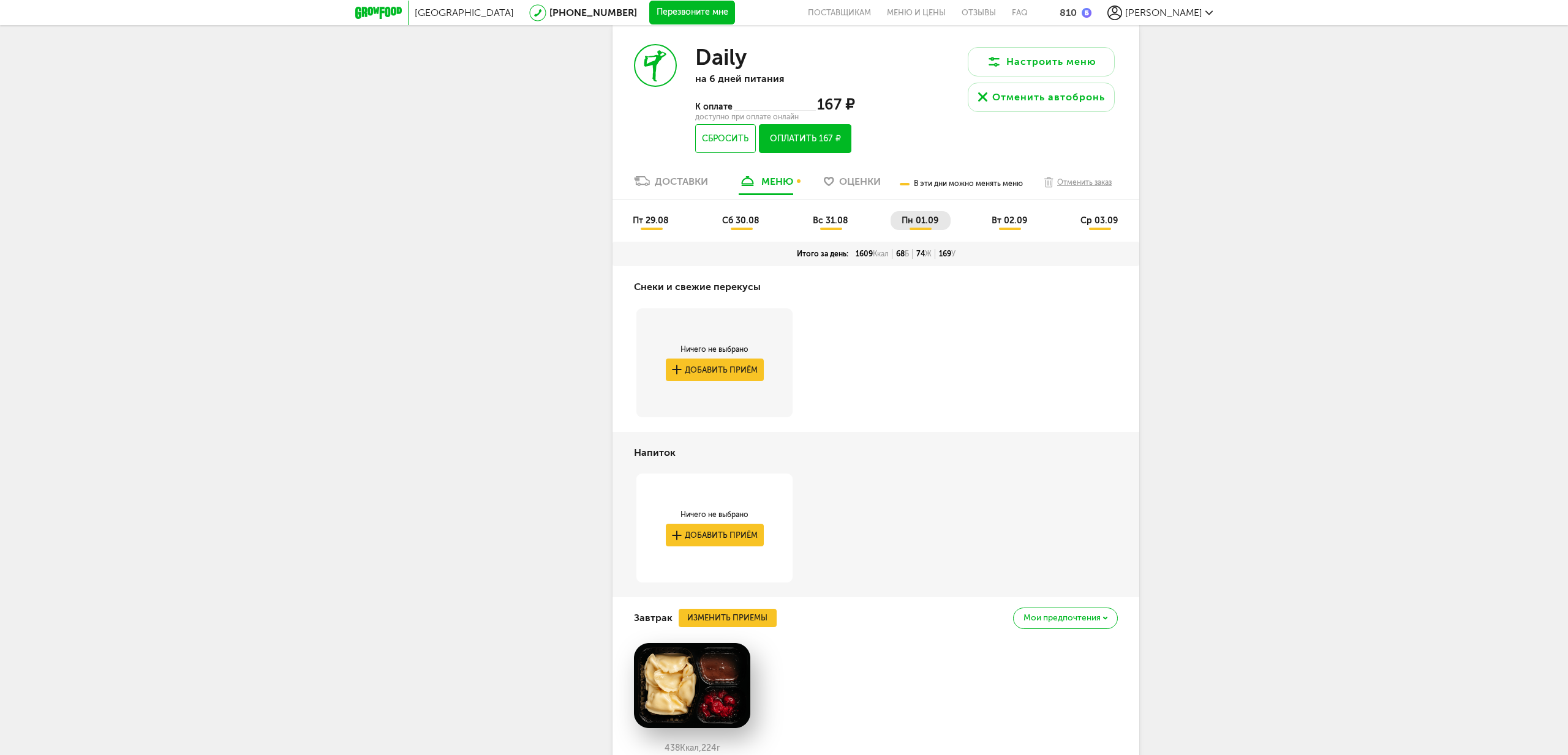
scroll to position [1748, 0]
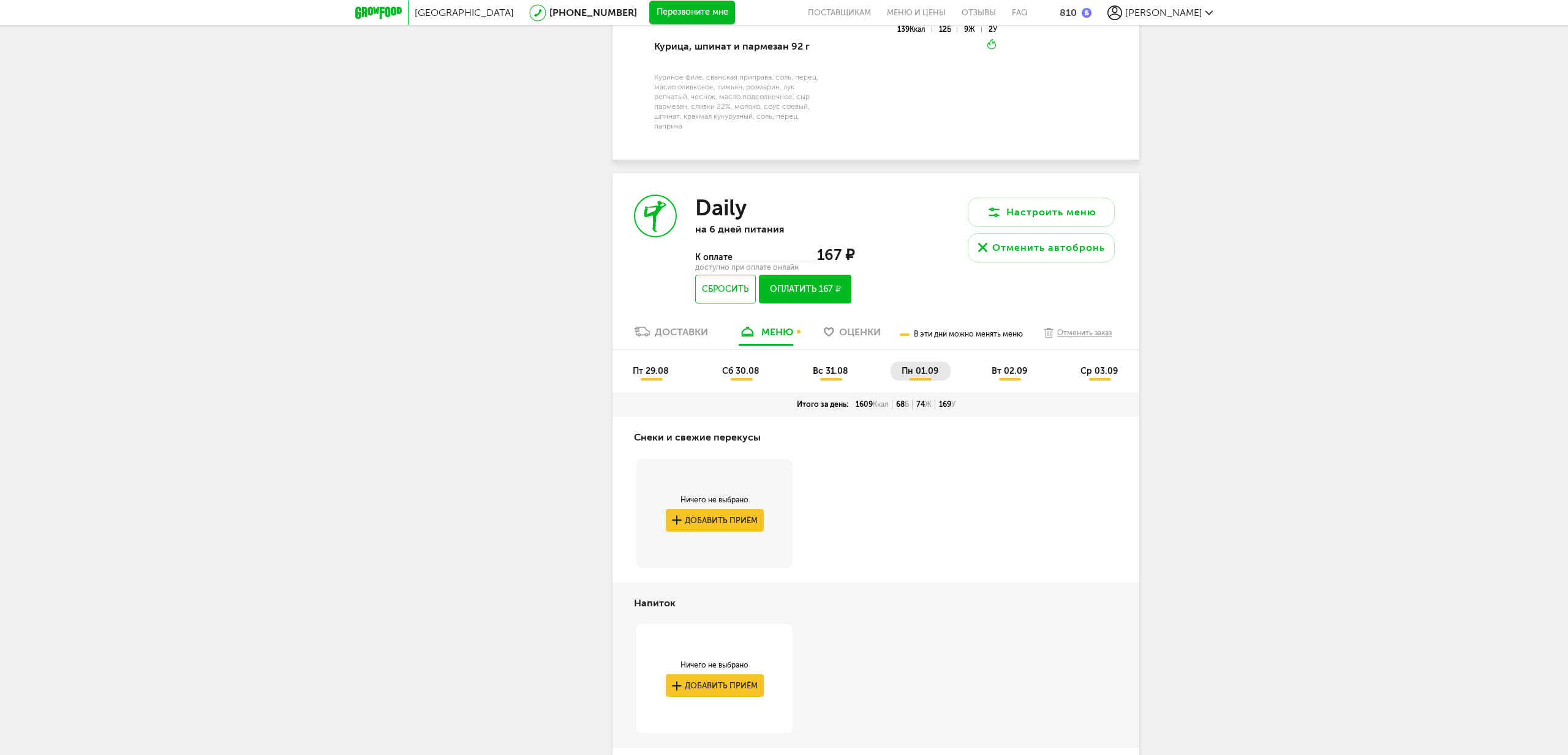
click at [1013, 377] on span "вт 02.09" at bounding box center [1010, 371] width 36 height 10
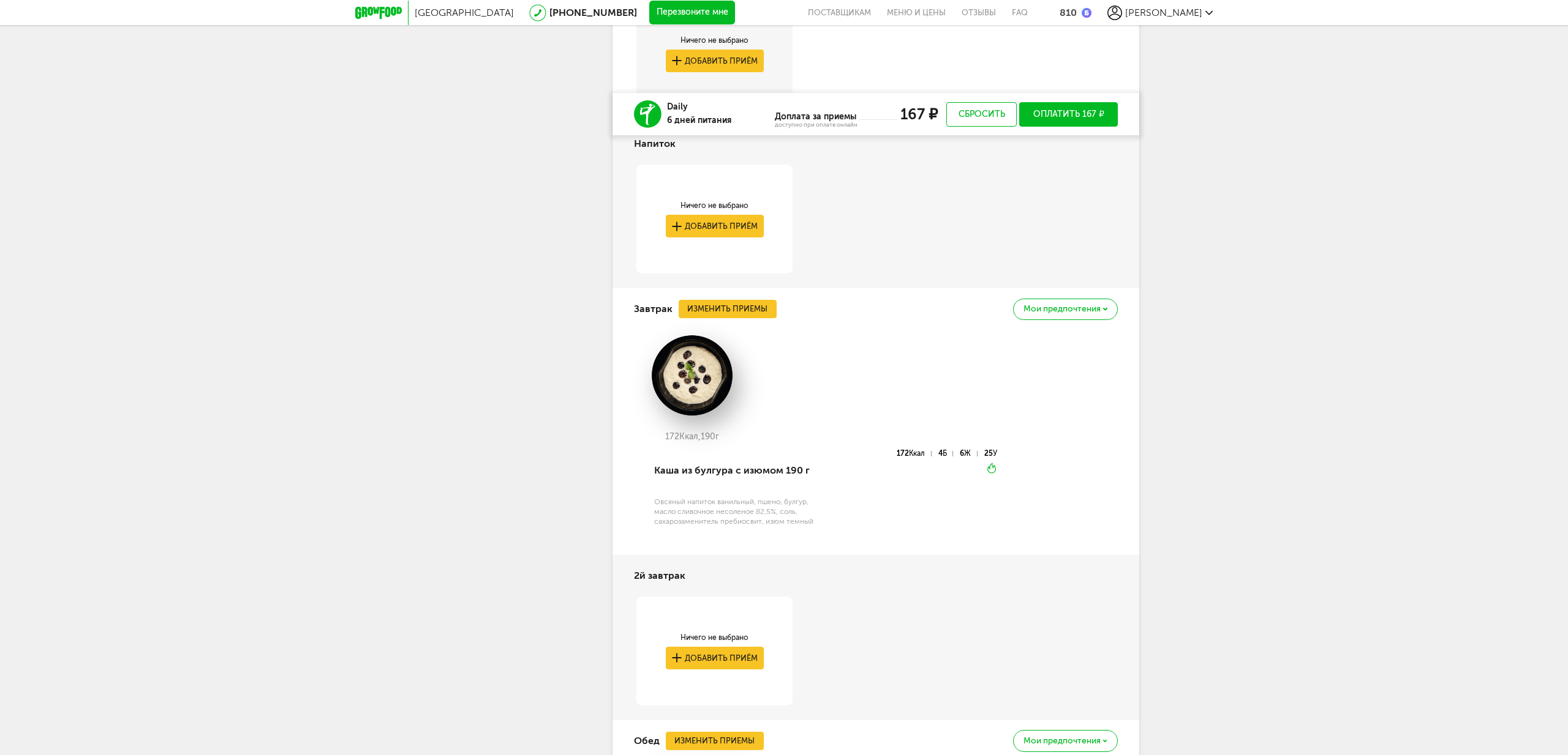
scroll to position [2295, 0]
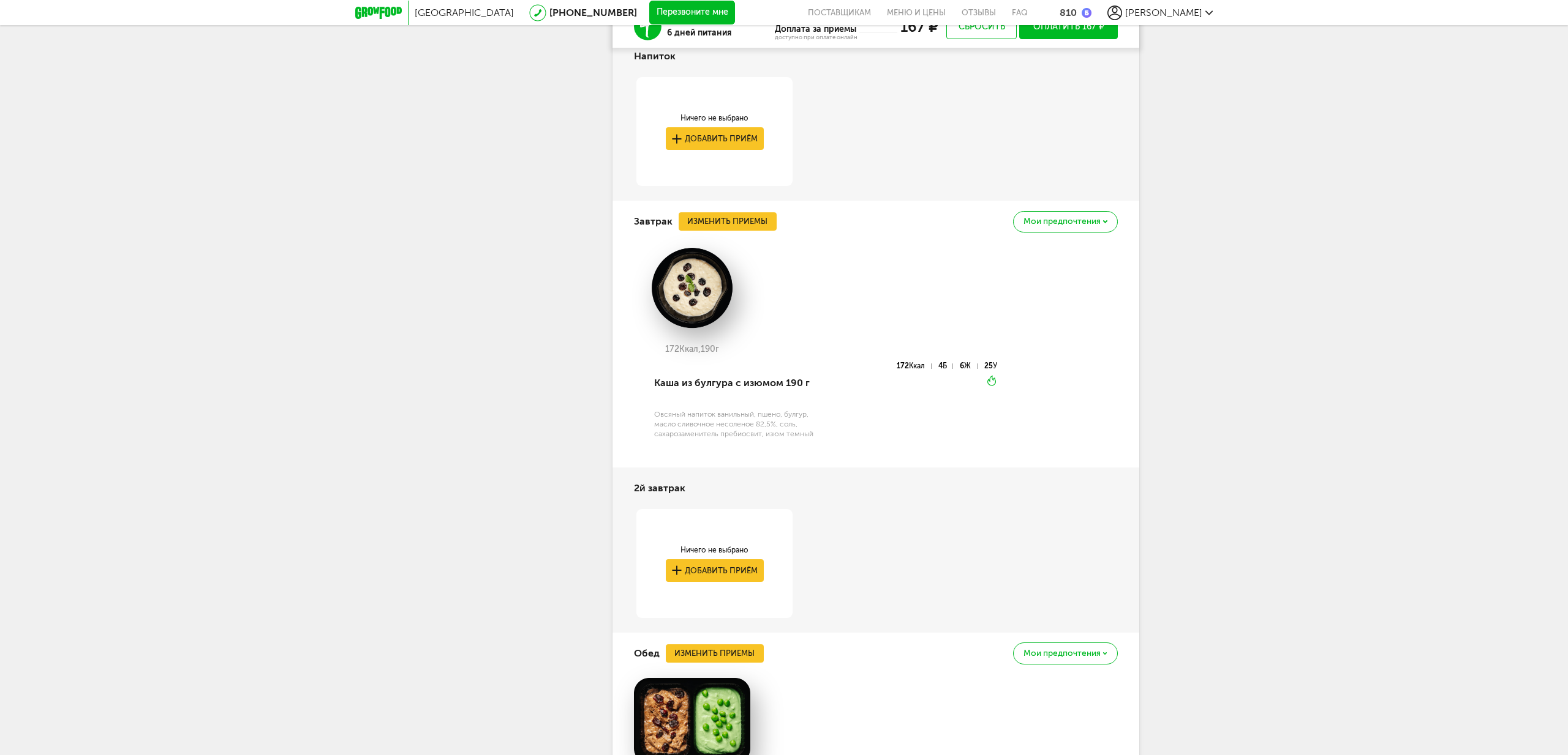
click at [1058, 226] on span "Мои предпочтения" at bounding box center [1062, 222] width 77 height 9
click at [1046, 278] on div "Добавить в стоп-лист Это блюдо будет заменено во всех будущих доставках" at bounding box center [1029, 264] width 136 height 38
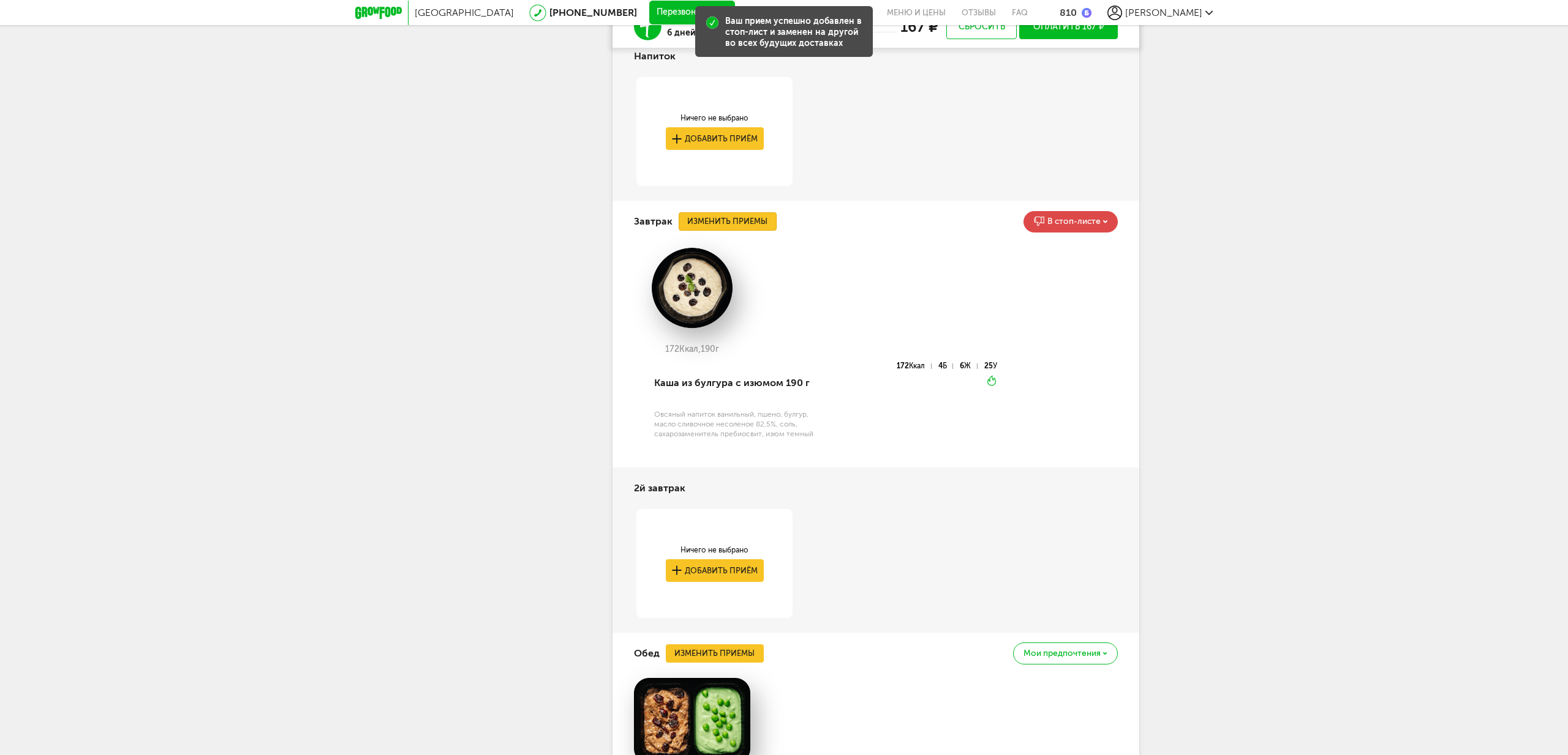
click at [737, 231] on button "Изменить приемы" at bounding box center [727, 221] width 98 height 19
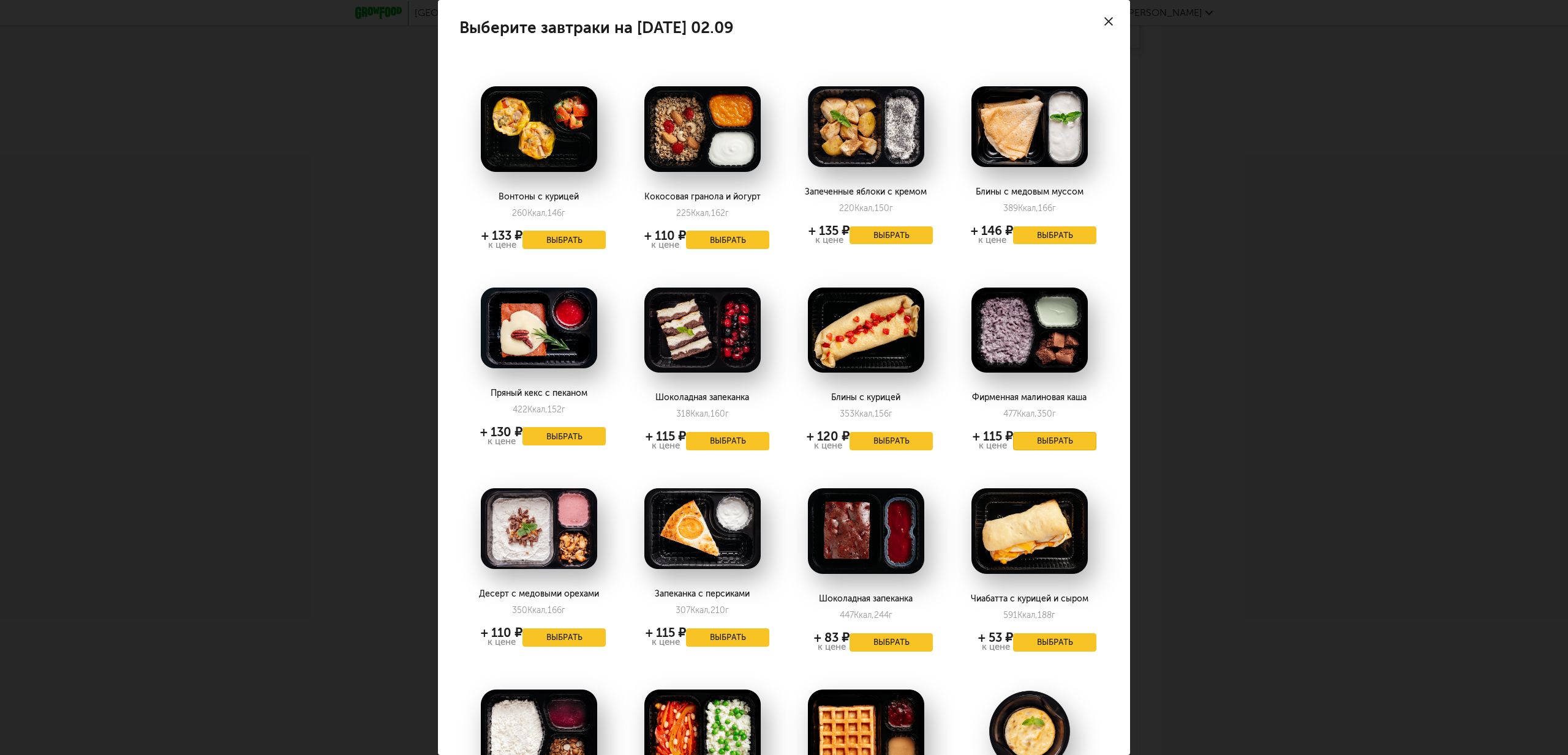
click at [1060, 446] on button "Выбрать" at bounding box center [1055, 441] width 83 height 19
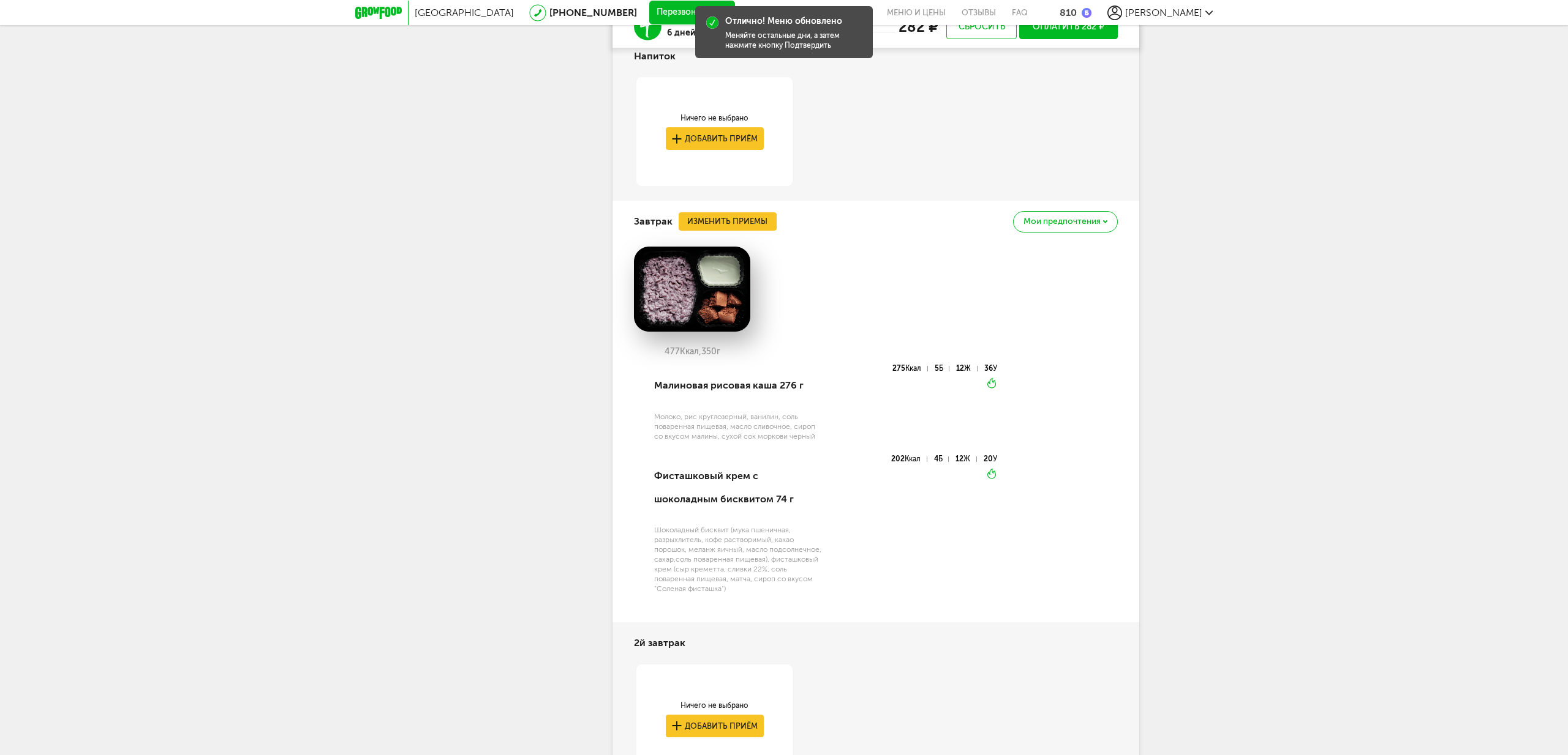
click at [1042, 226] on span "Мои предпочтения" at bounding box center [1062, 222] width 77 height 9
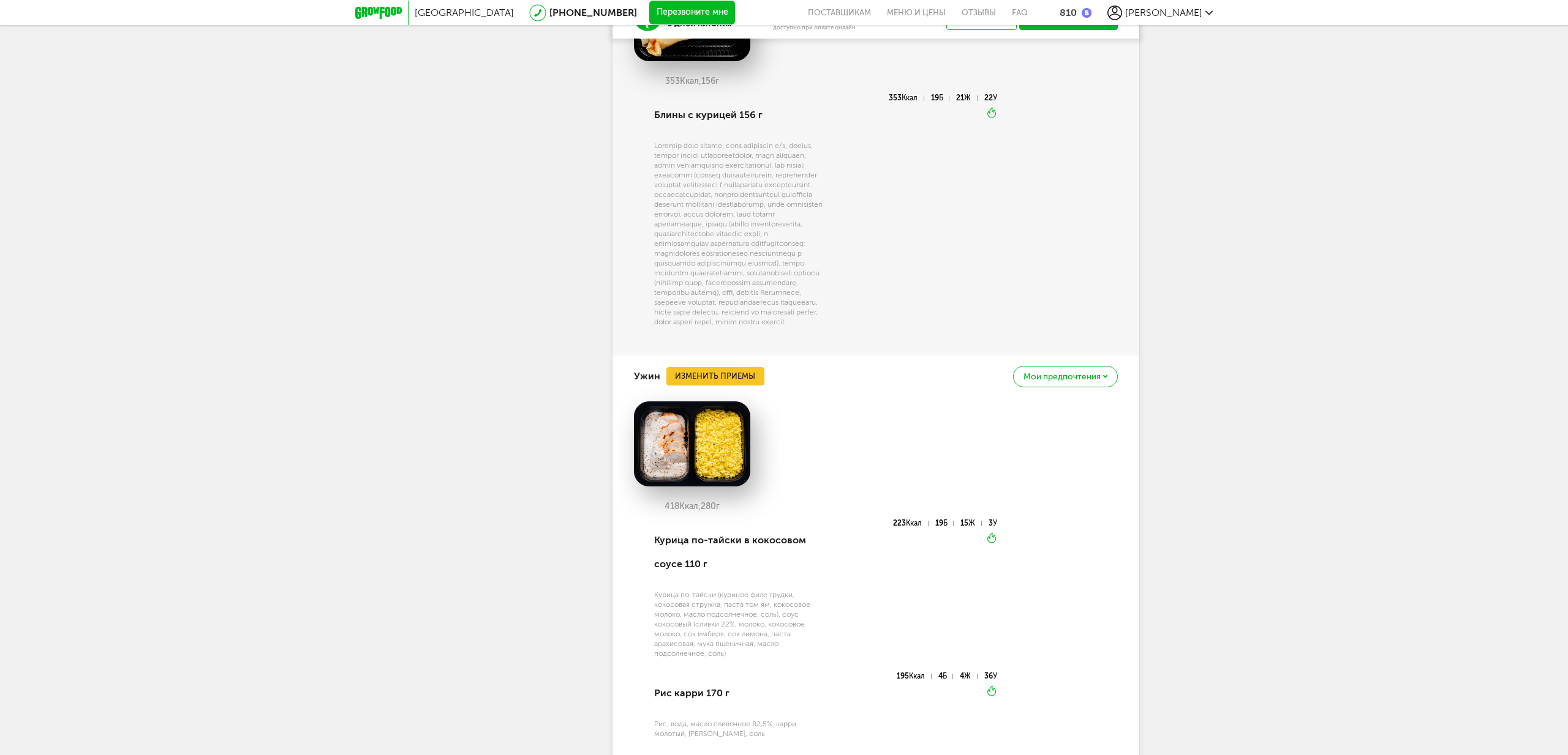
scroll to position [3619, 0]
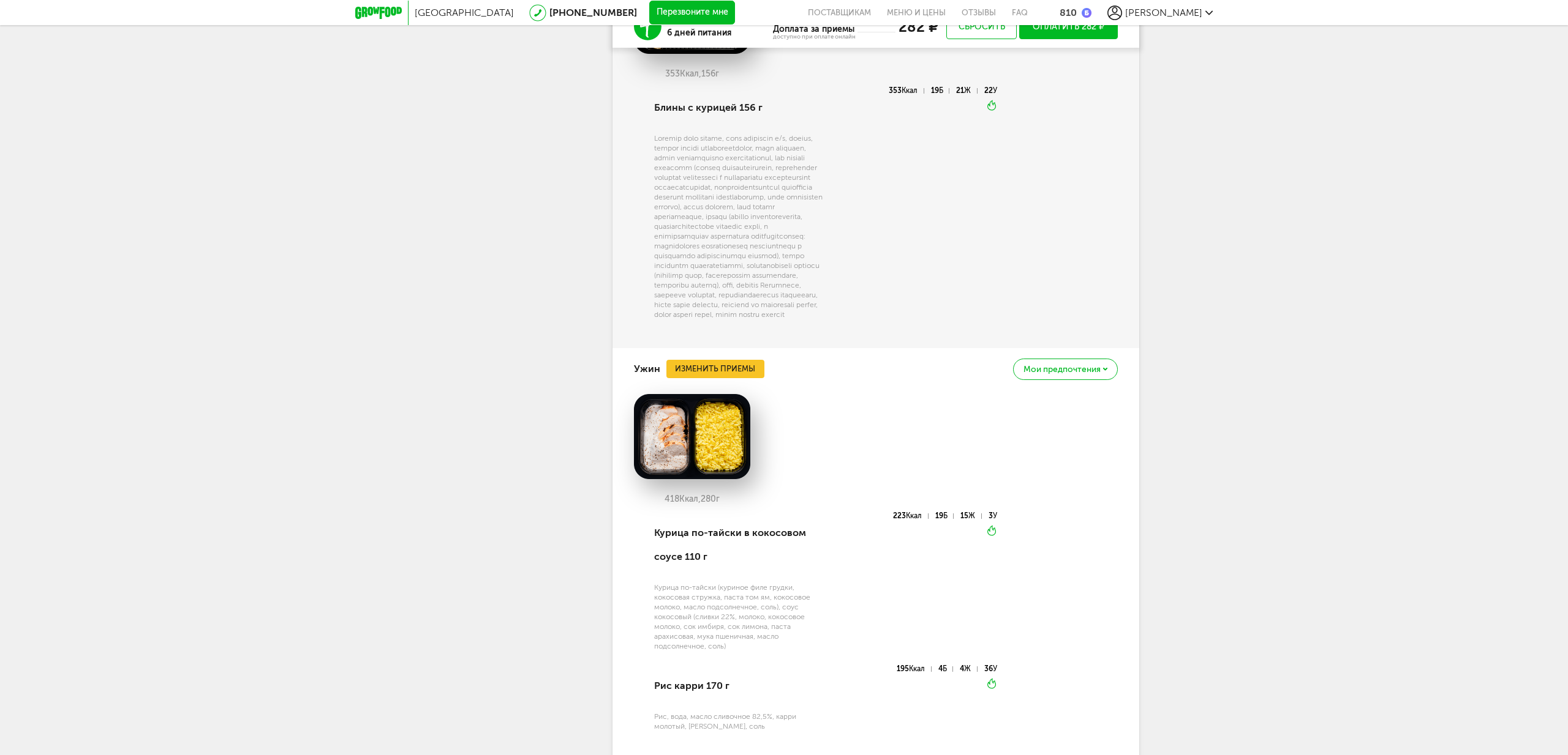
click at [1088, 374] on span "Мои предпочтения" at bounding box center [1062, 370] width 77 height 9
click at [1056, 404] on span "Добавить в стоп-лист" at bounding box center [1014, 398] width 106 height 11
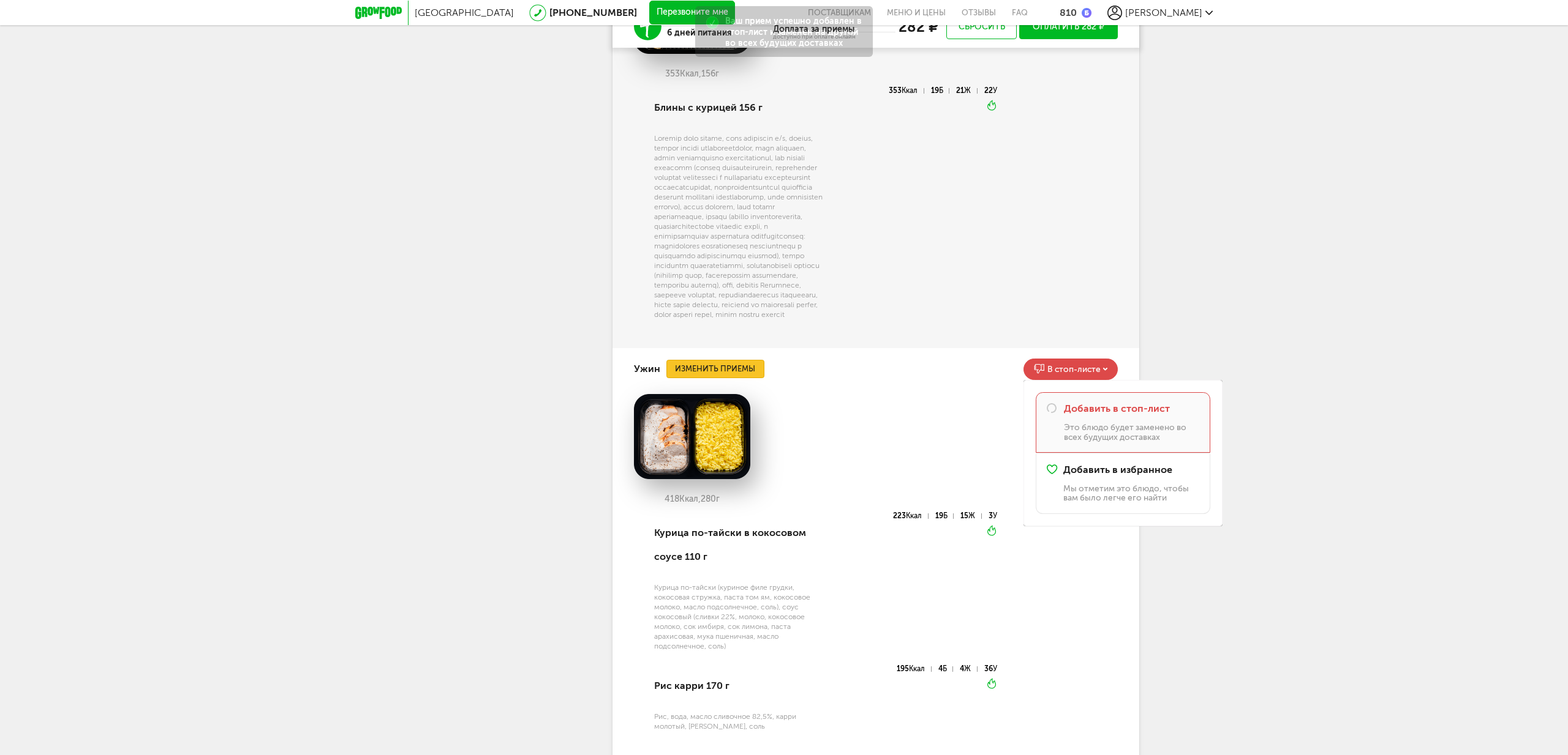
click at [729, 378] on button "Изменить приемы" at bounding box center [715, 369] width 98 height 19
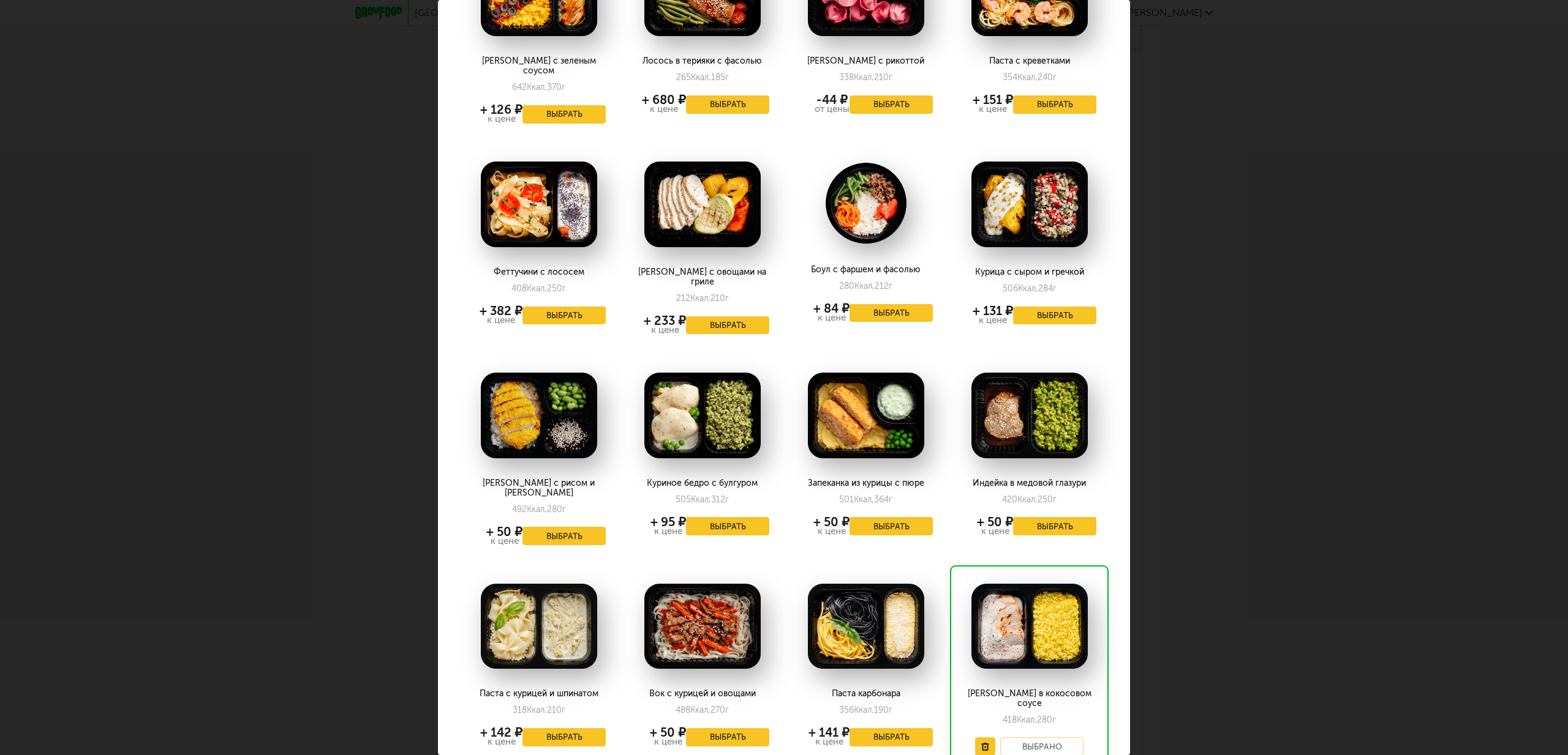
scroll to position [579, 0]
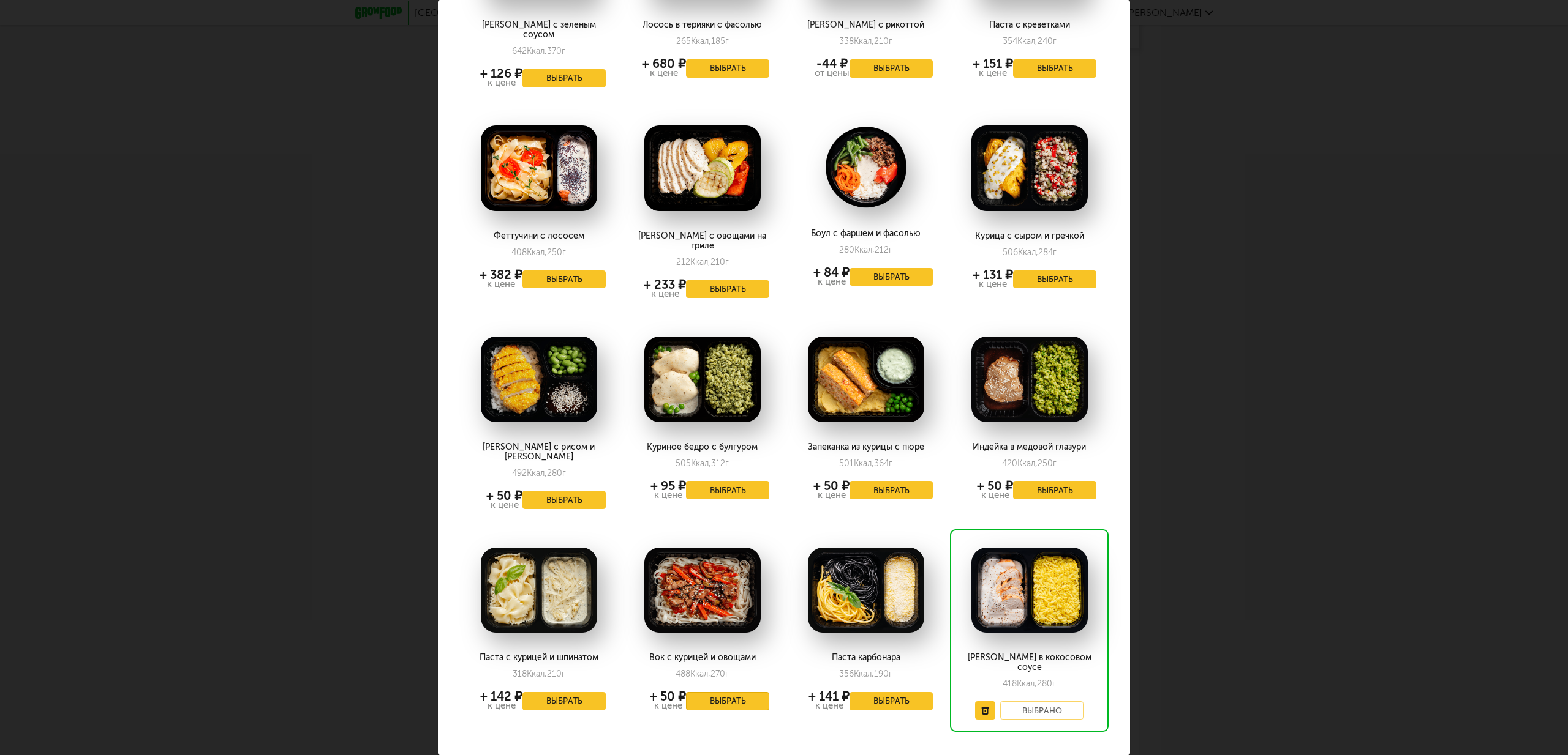
click at [724, 692] on button "Выбрать" at bounding box center [727, 701] width 83 height 19
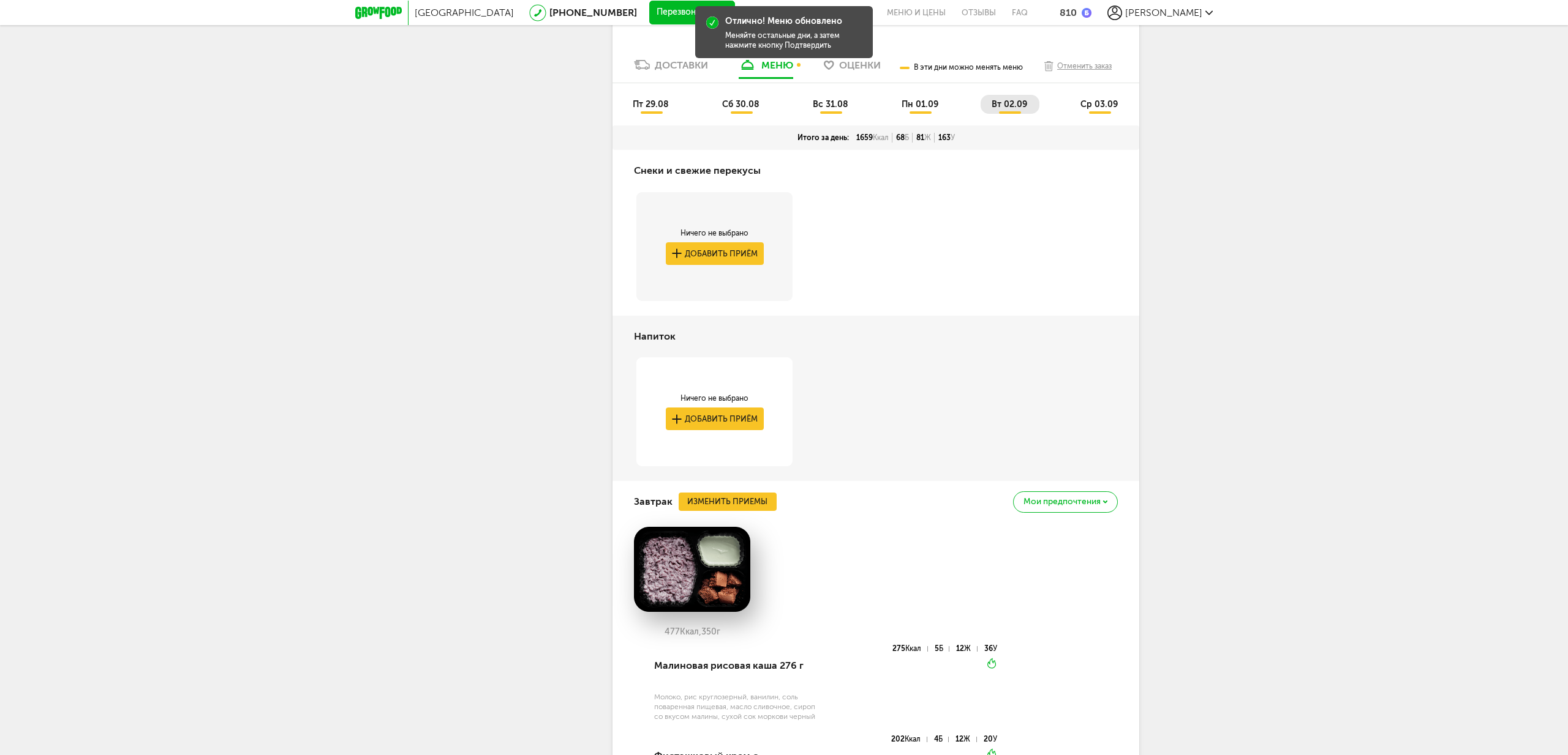
scroll to position [1772, 0]
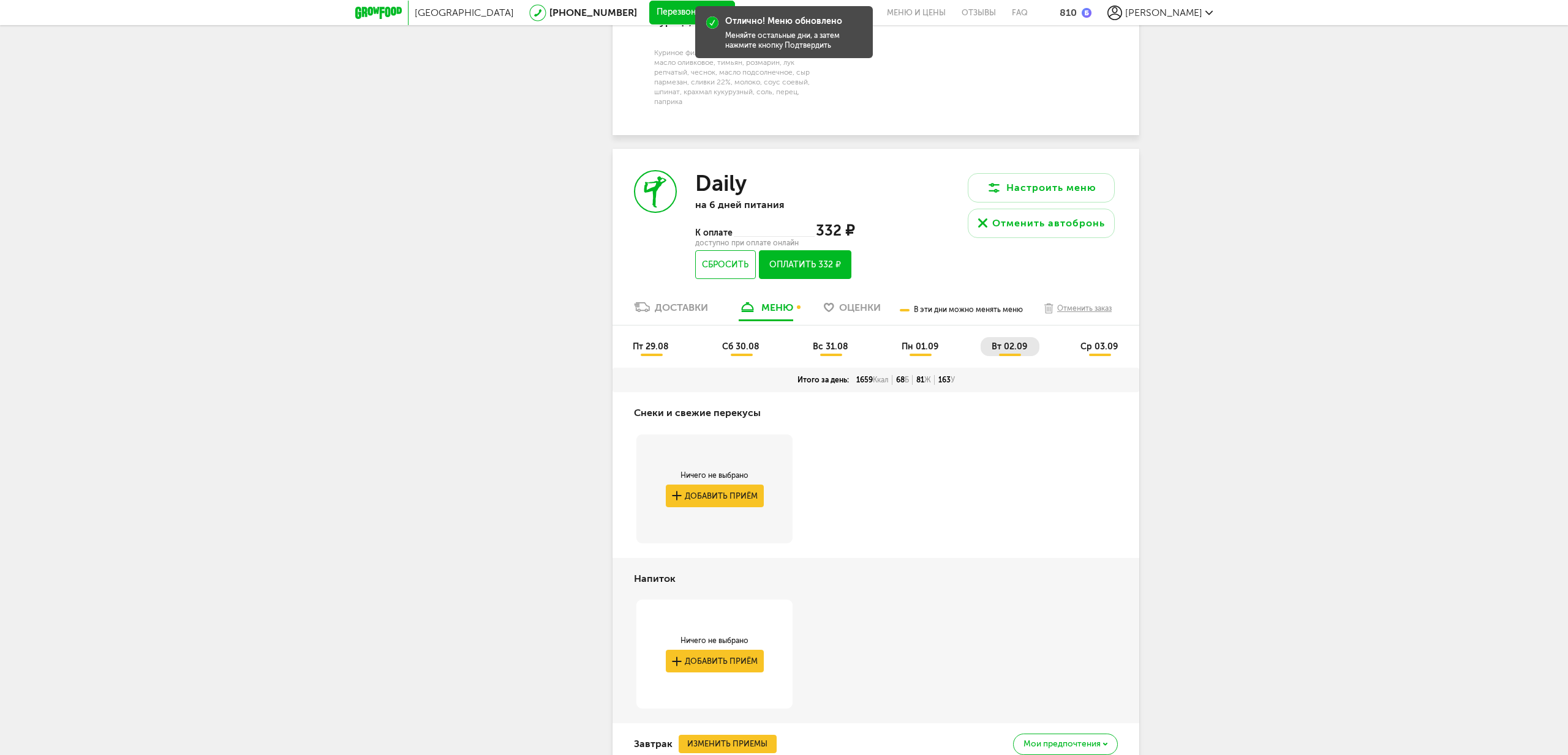
click at [1095, 352] on span "ср 03.09" at bounding box center [1099, 346] width 37 height 10
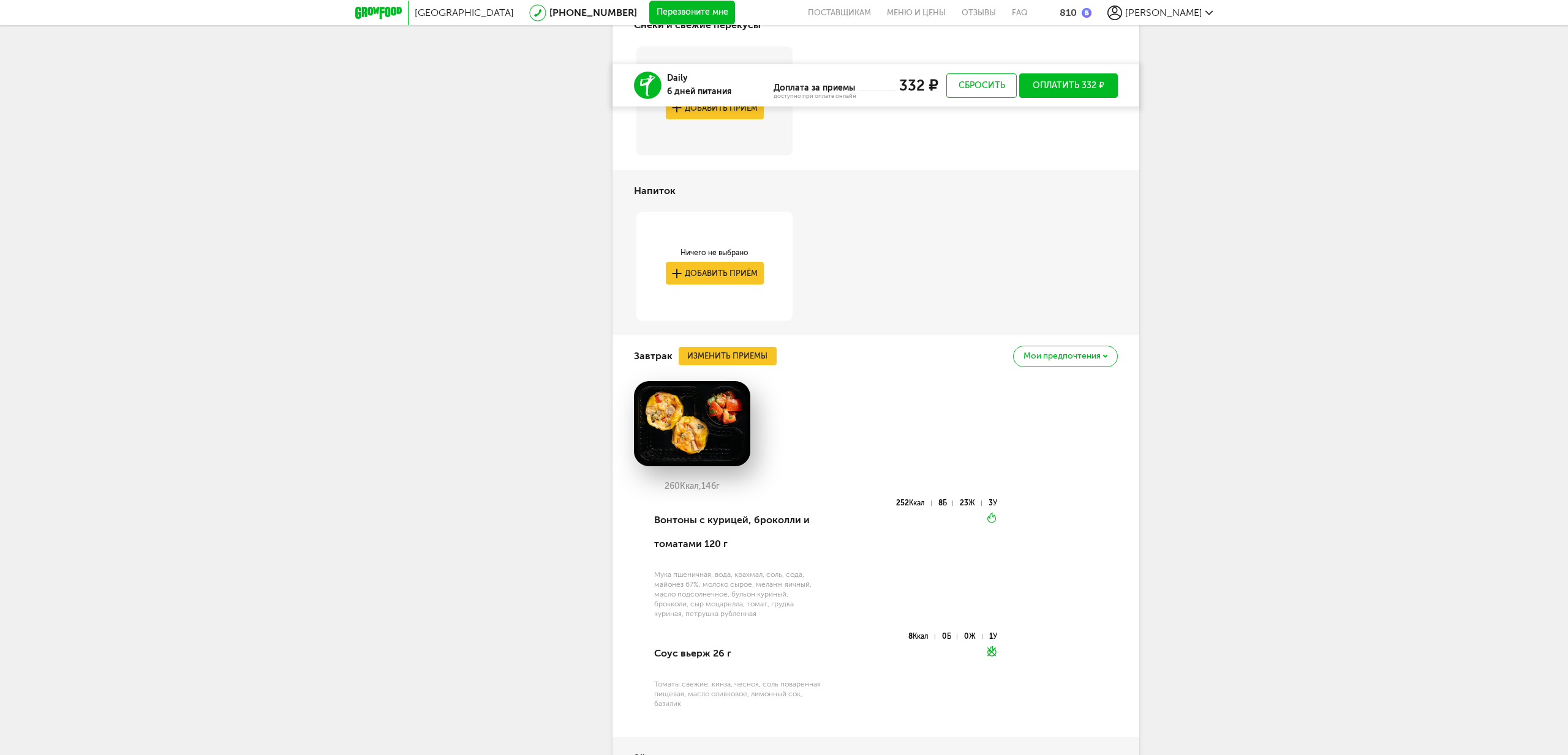
scroll to position [2218, 0]
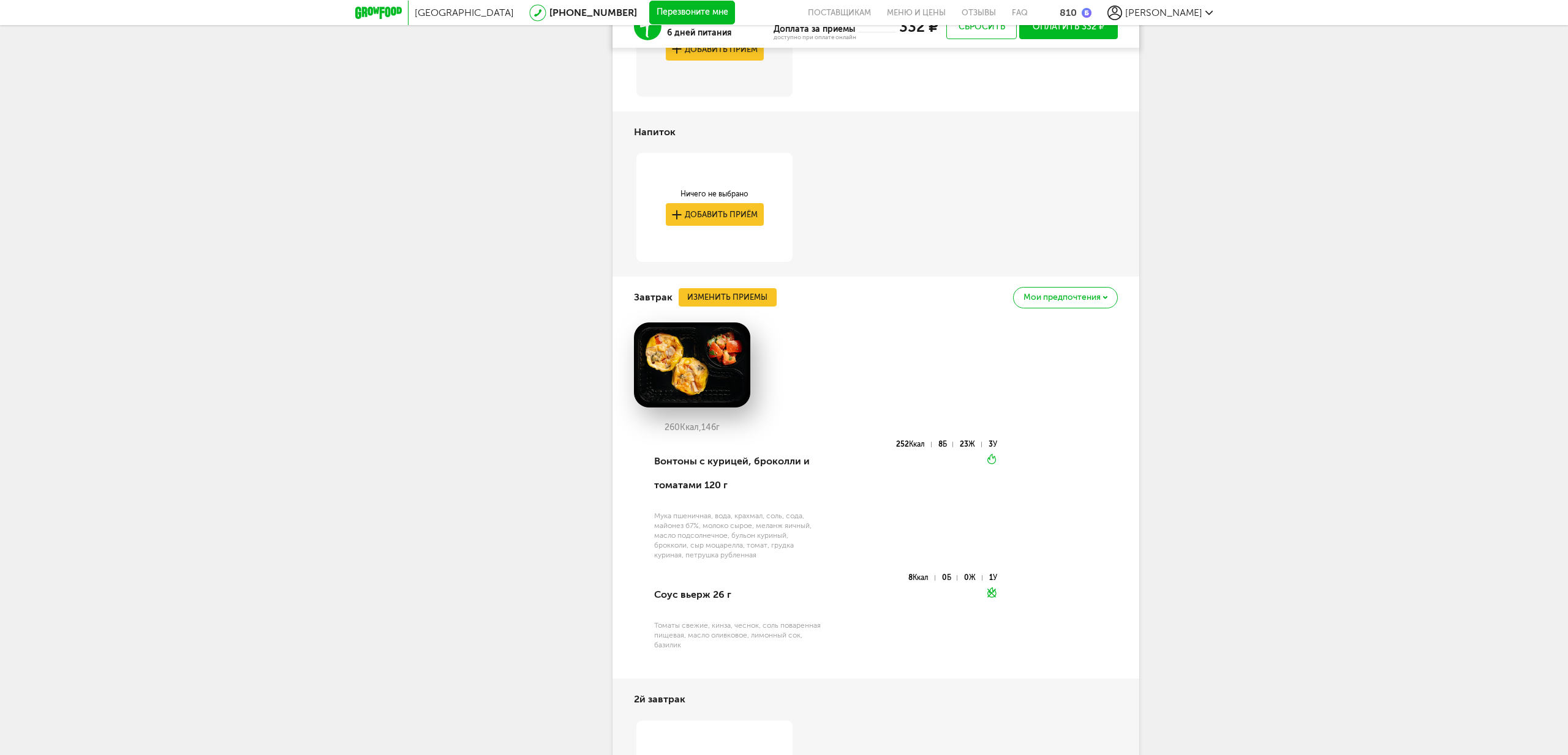
click at [1037, 302] on span "Мои предпочтения" at bounding box center [1062, 298] width 77 height 9
click at [1006, 355] on div "Добавить в стоп-лист Это блюдо будет заменено во всех будущих доставках" at bounding box center [1029, 340] width 136 height 38
click at [734, 306] on button "Изменить приемы" at bounding box center [727, 297] width 98 height 19
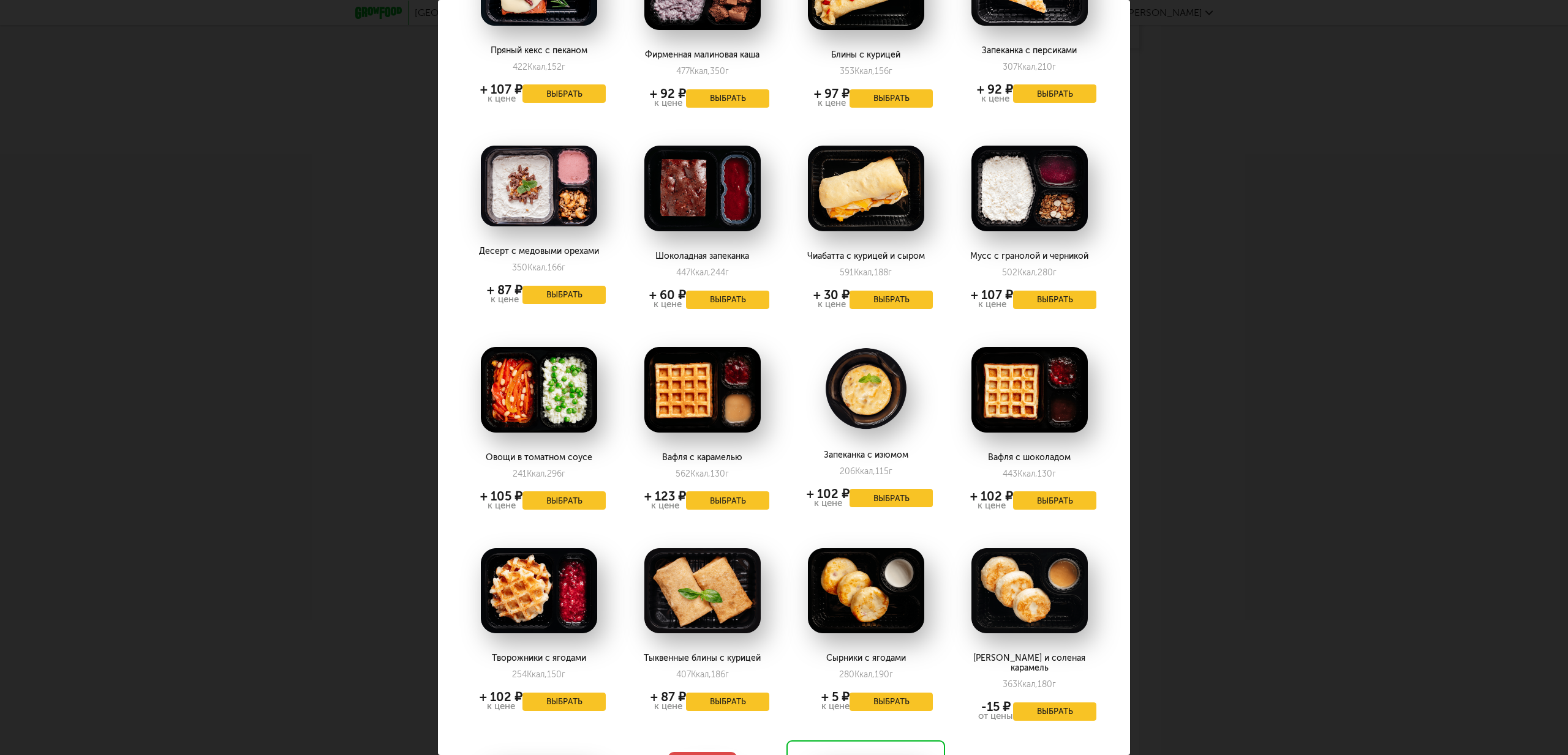
scroll to position [443, 0]
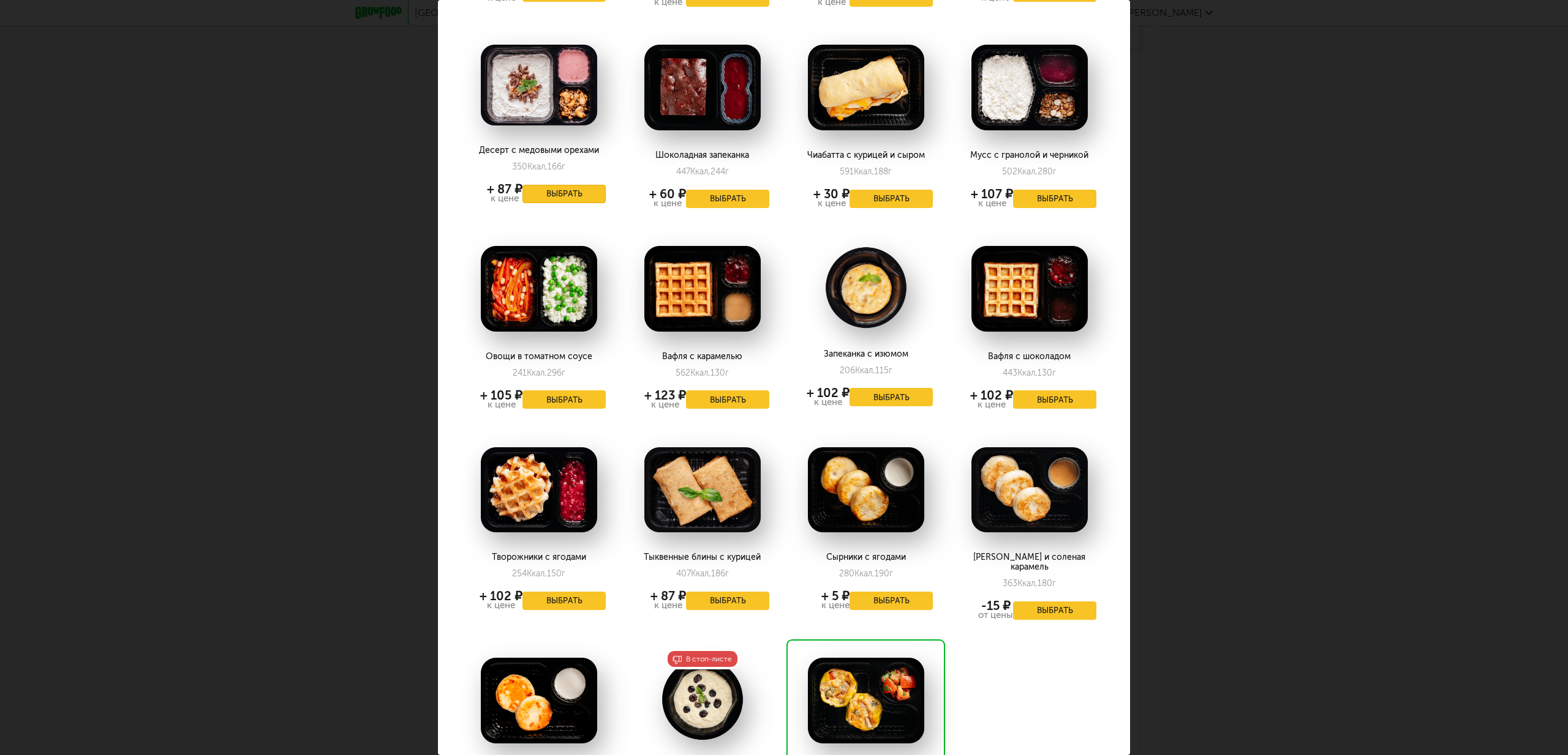
click at [559, 192] on button "Выбрать" at bounding box center [564, 194] width 83 height 19
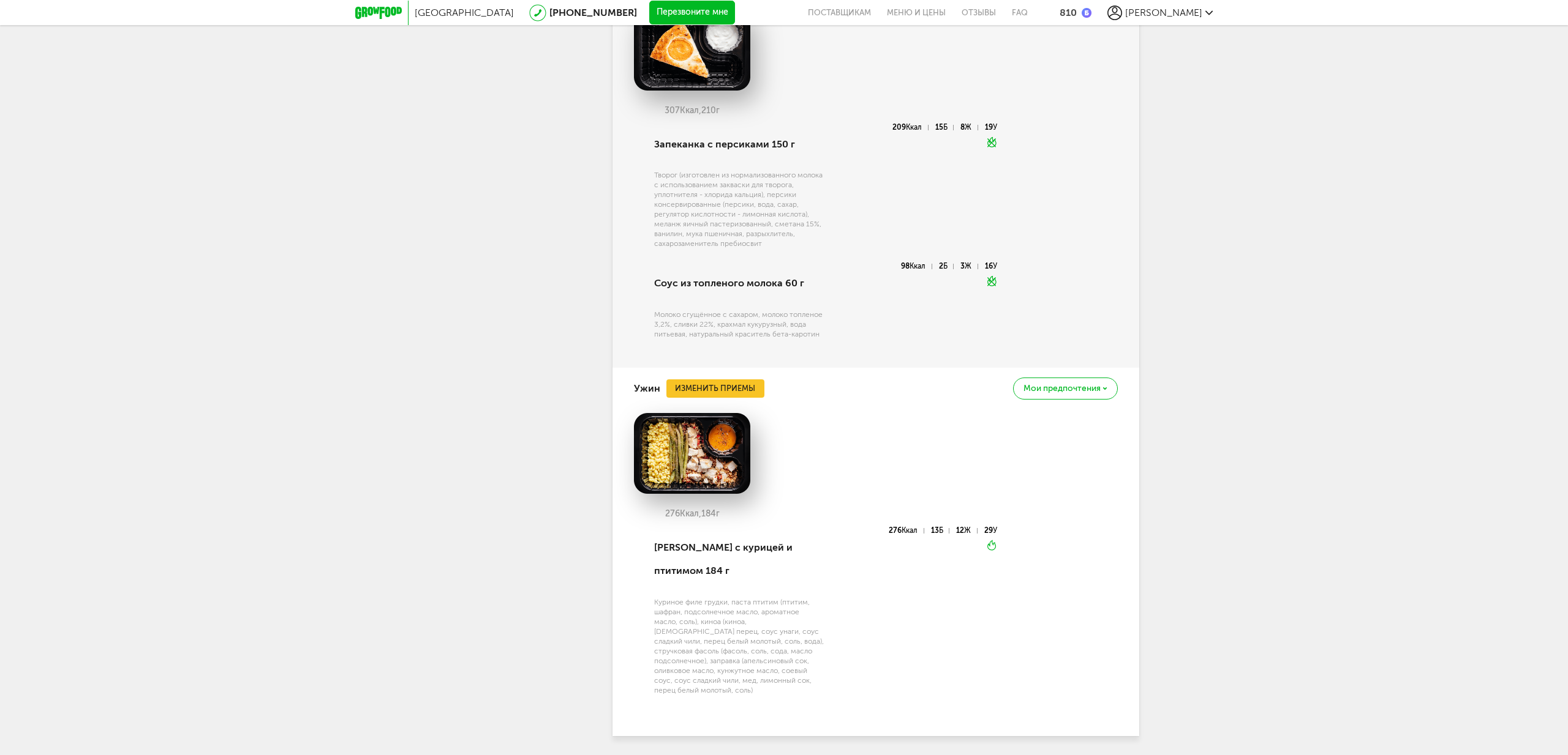
scroll to position [3498, 0]
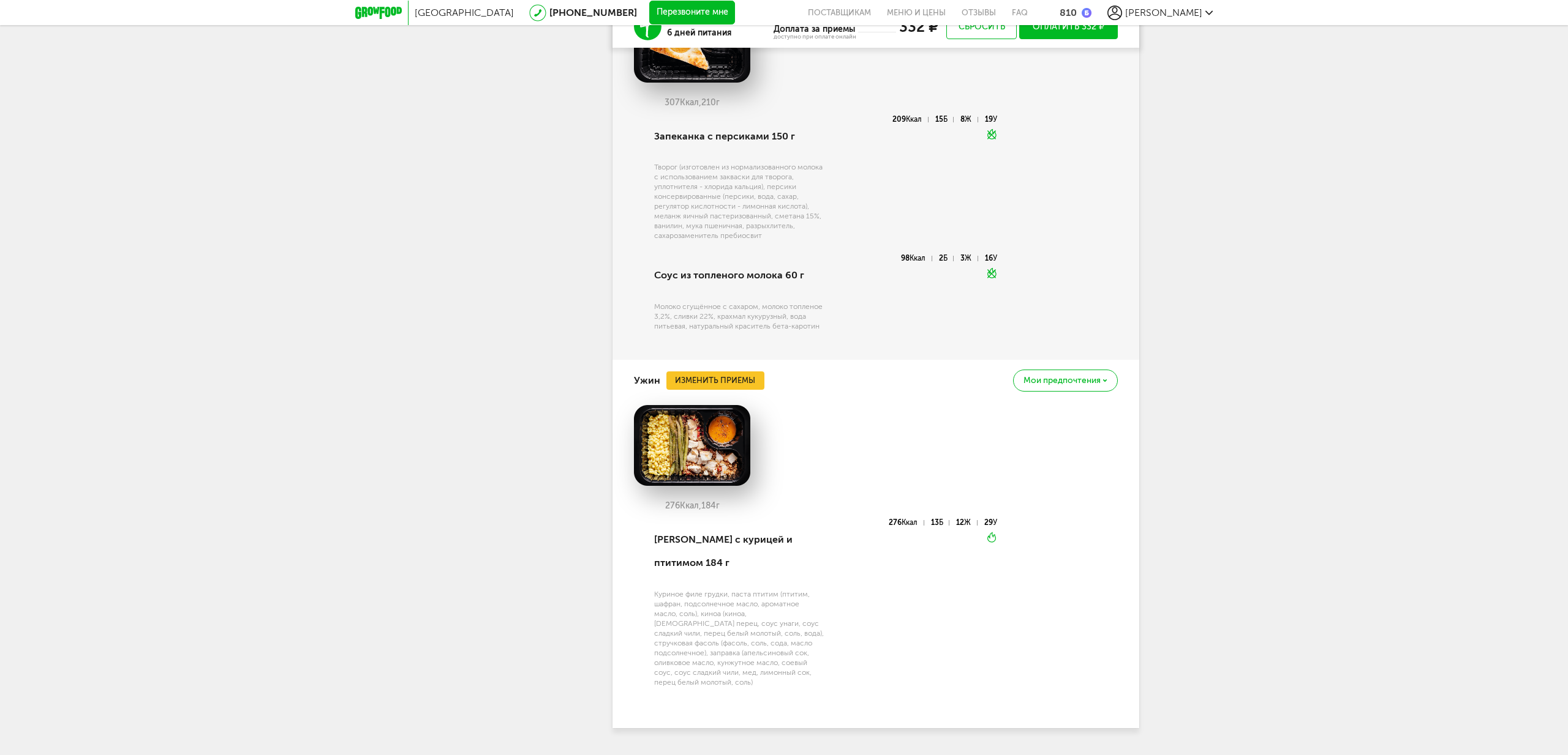
click at [1085, 377] on span "Мои предпочтения" at bounding box center [1062, 381] width 77 height 9
click at [1038, 404] on span "Добавить в стоп-лист" at bounding box center [1014, 409] width 106 height 11
click at [727, 373] on button "Изменить приемы" at bounding box center [715, 380] width 98 height 19
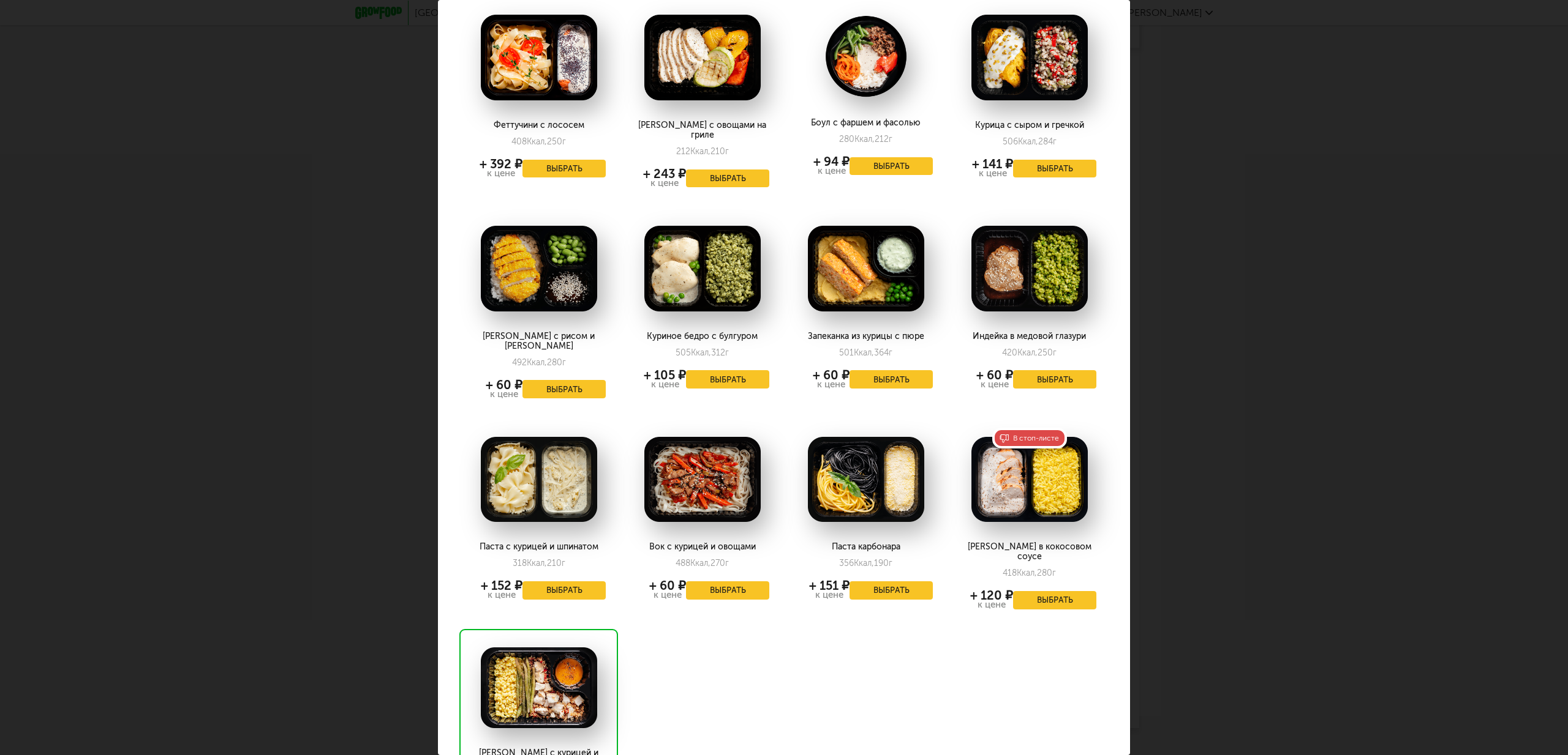
scroll to position [691, 0]
click at [568, 581] on button "Выбрать" at bounding box center [564, 590] width 83 height 19
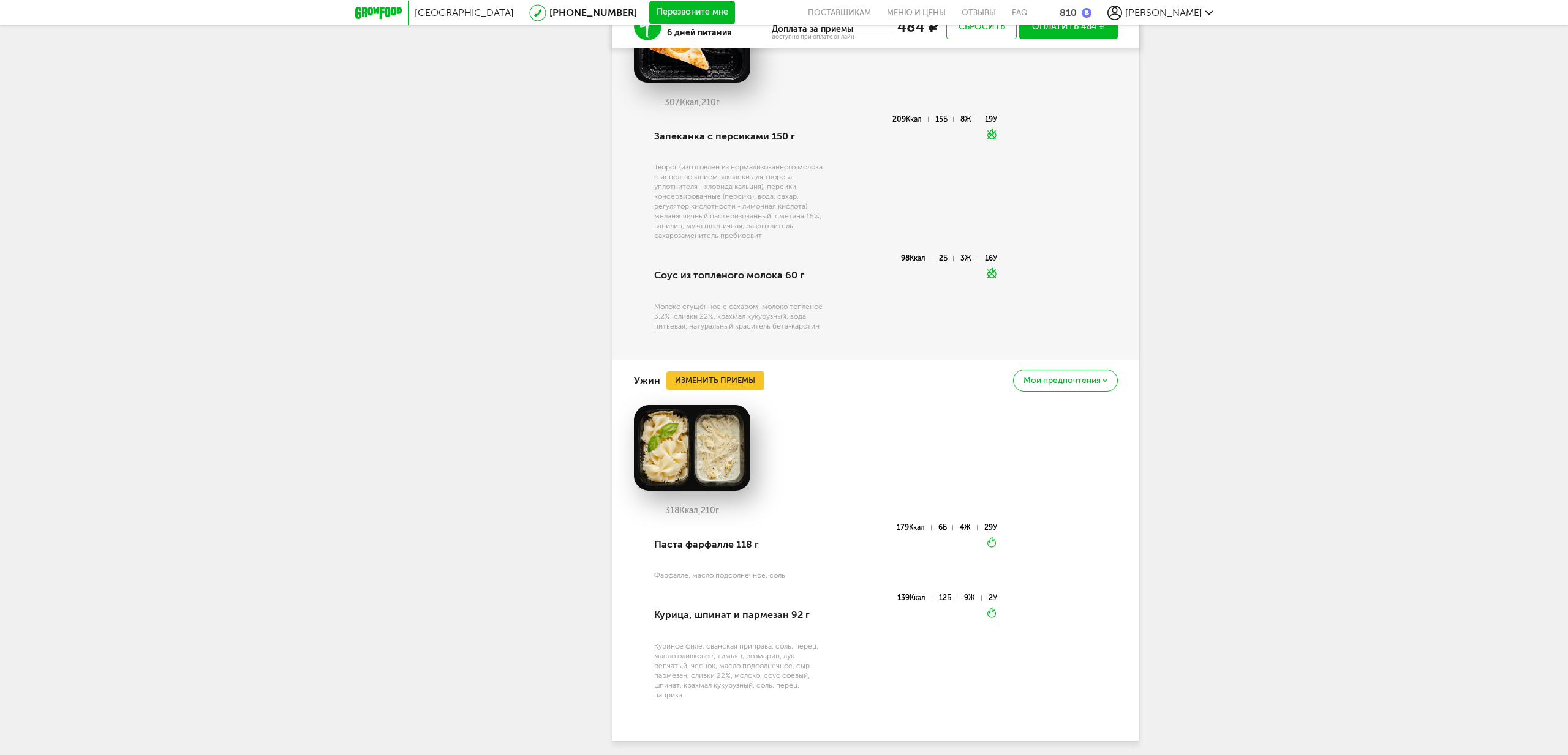
click at [1087, 39] on button "Оплатить 484 ₽" at bounding box center [1068, 27] width 99 height 24
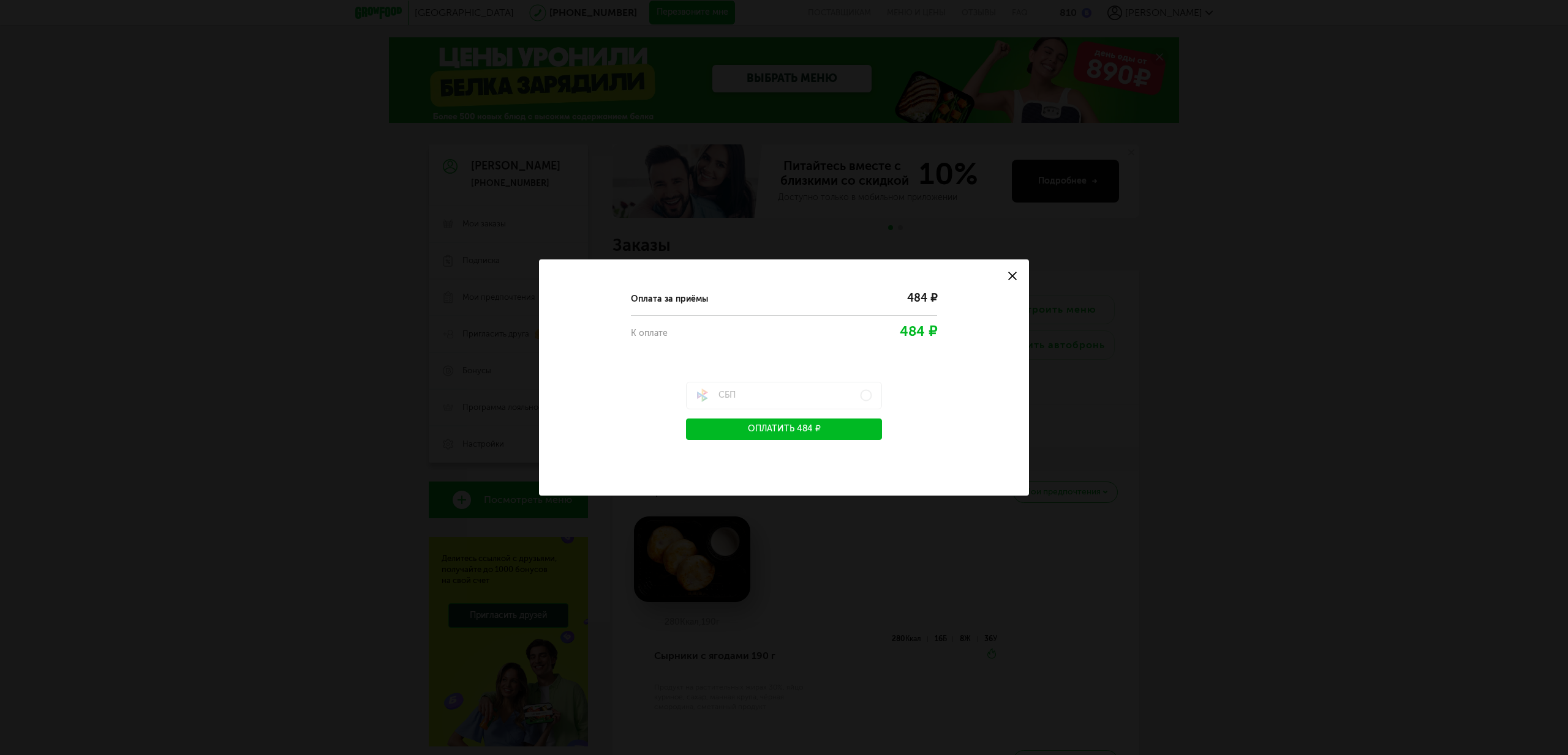
click at [833, 432] on button "Оплатить 484 ₽" at bounding box center [784, 429] width 196 height 21
